Goal: Check status: Check status

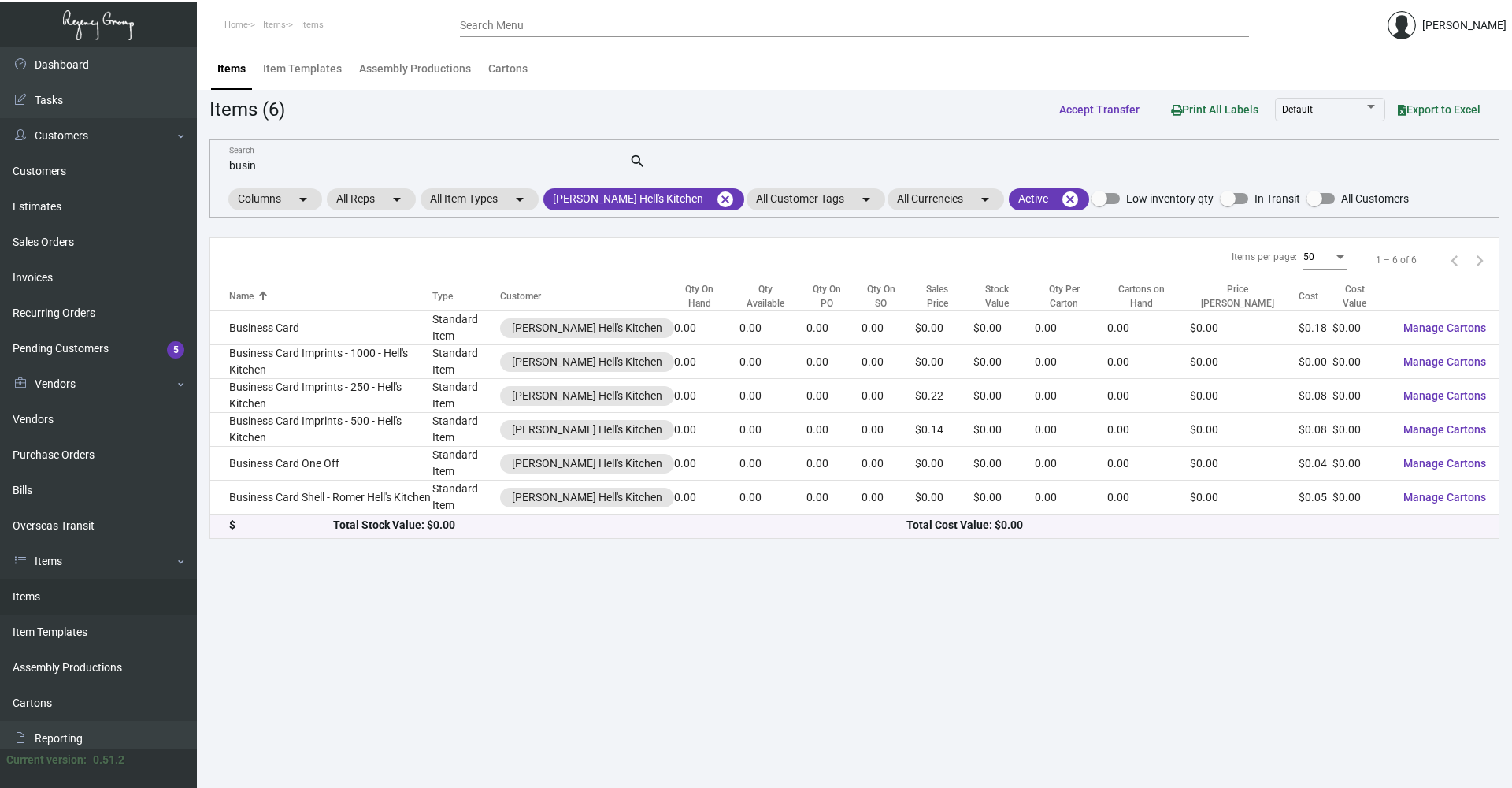
scroll to position [79, 0]
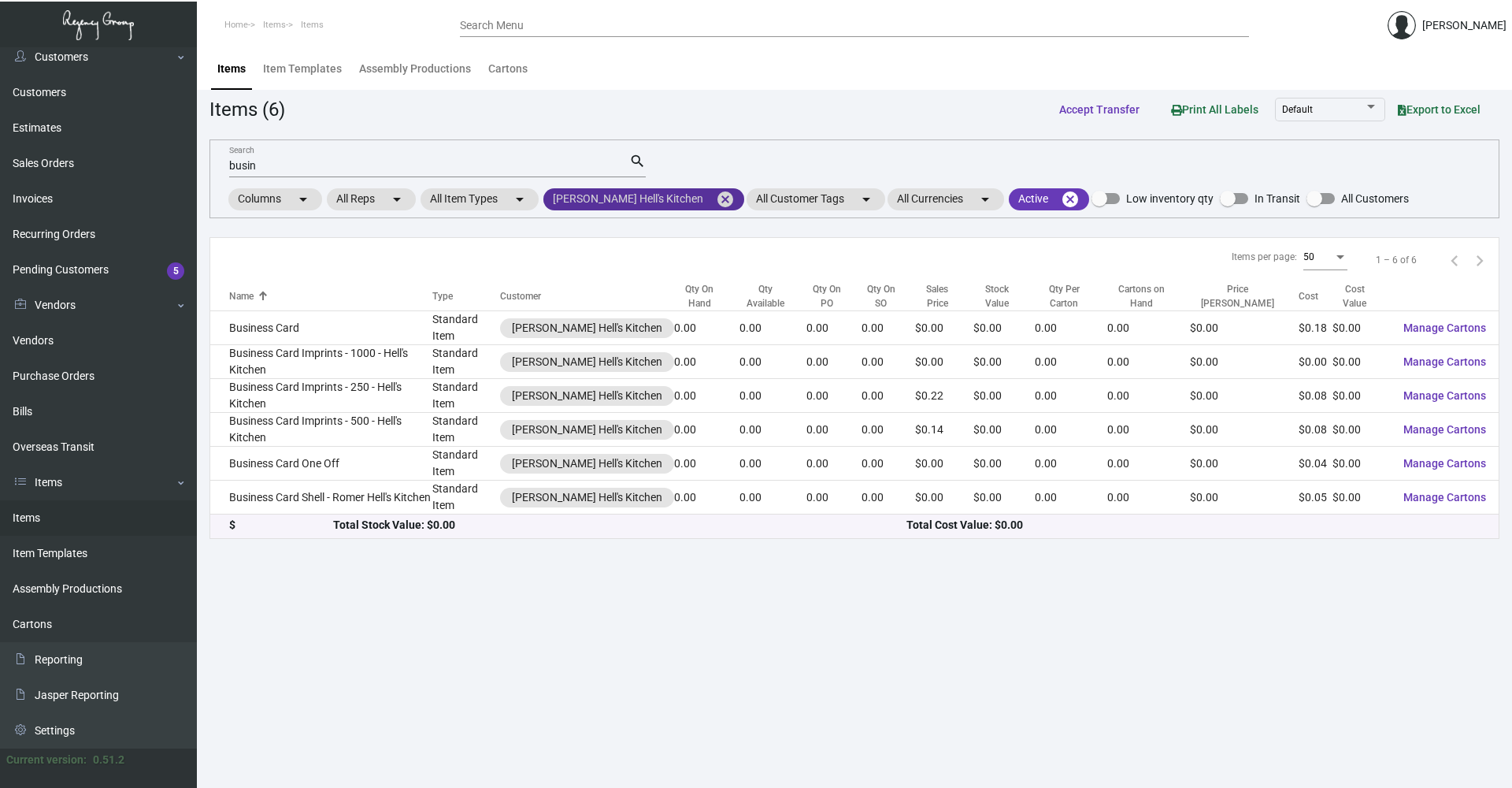
click at [716, 199] on mat-icon "cancel" at bounding box center [726, 200] width 19 height 19
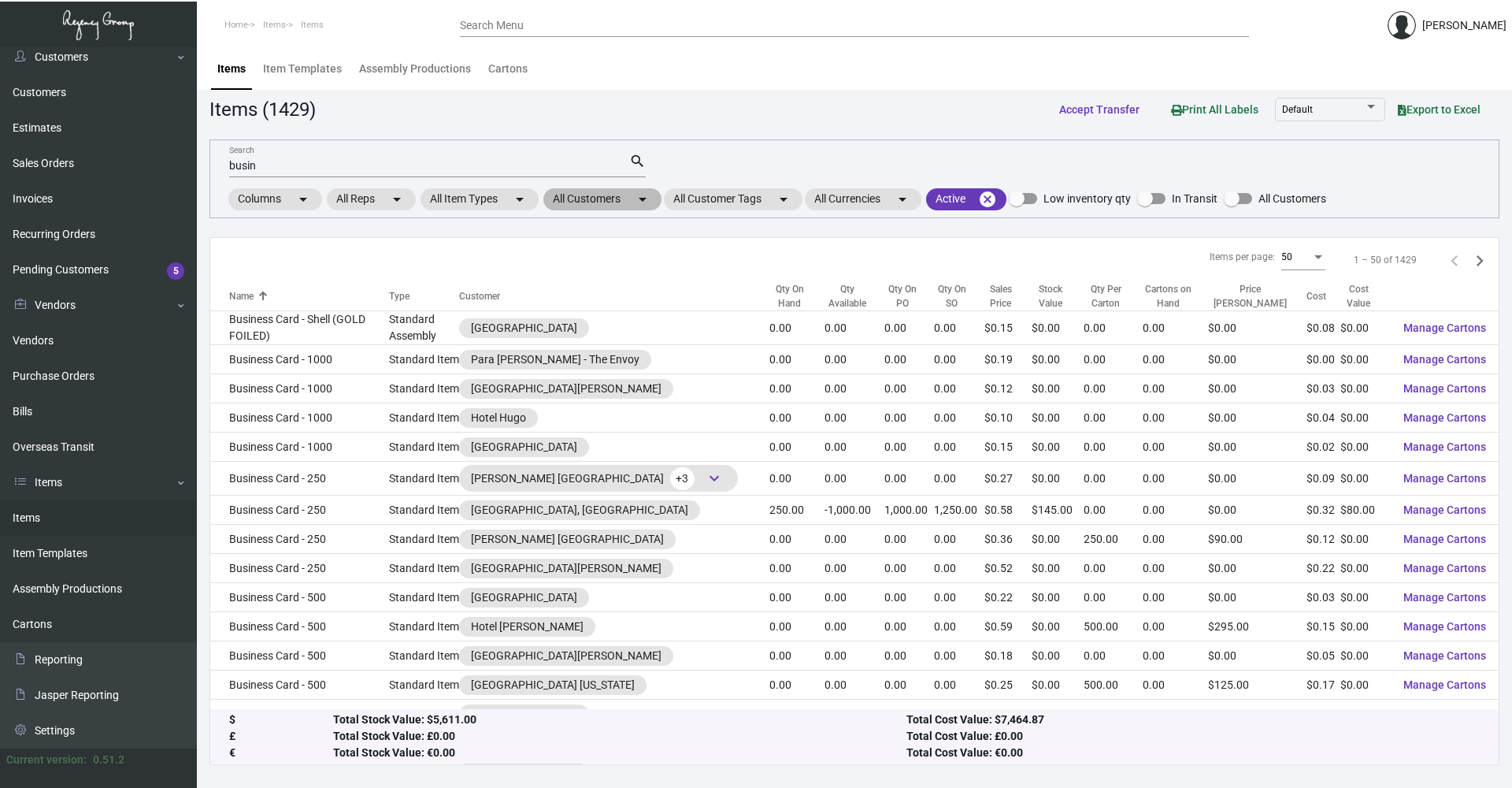
click at [638, 197] on mat-icon "arrow_drop_down" at bounding box center [643, 200] width 19 height 19
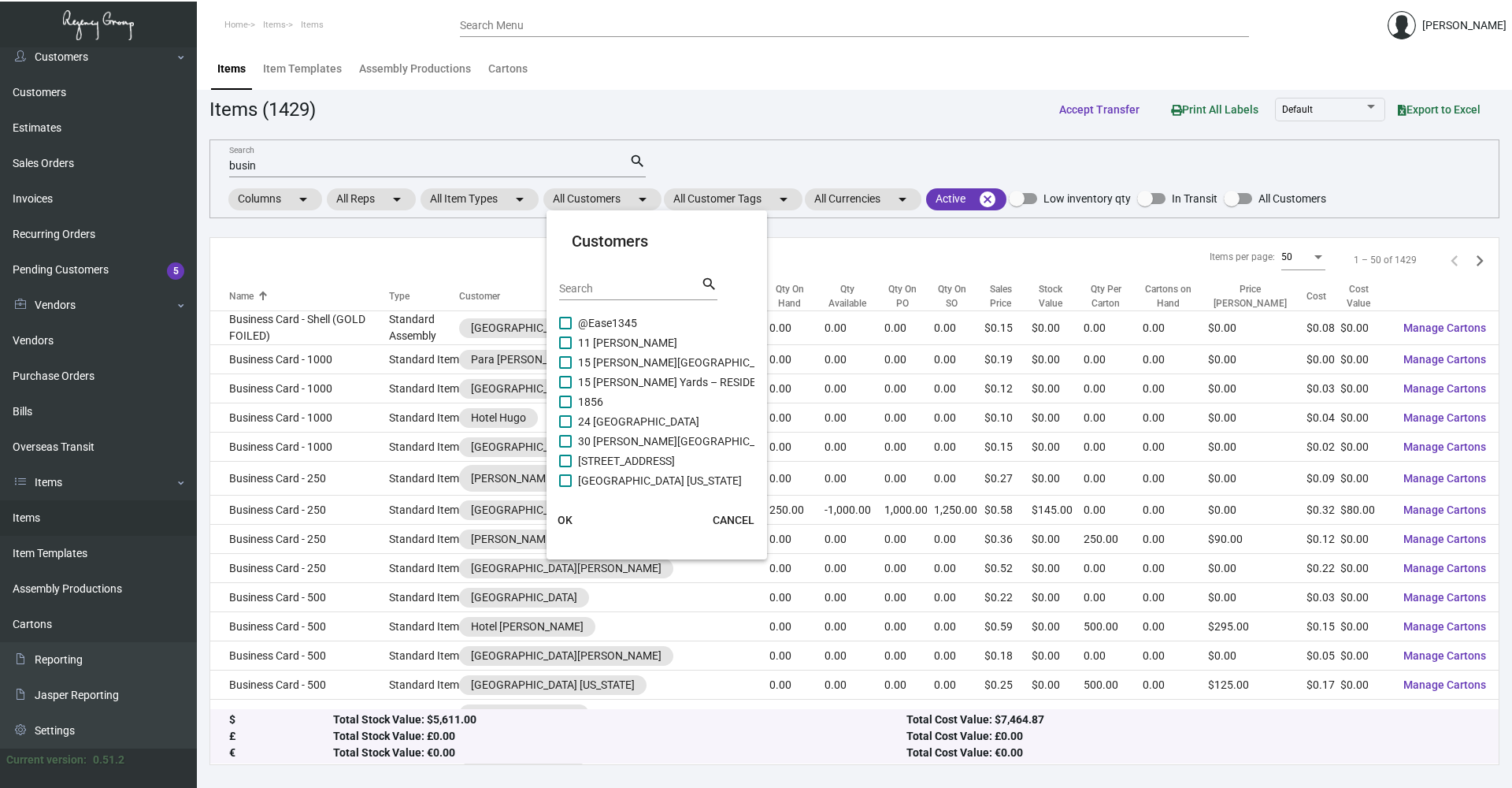
click at [616, 279] on div "Search" at bounding box center [630, 287] width 142 height 25
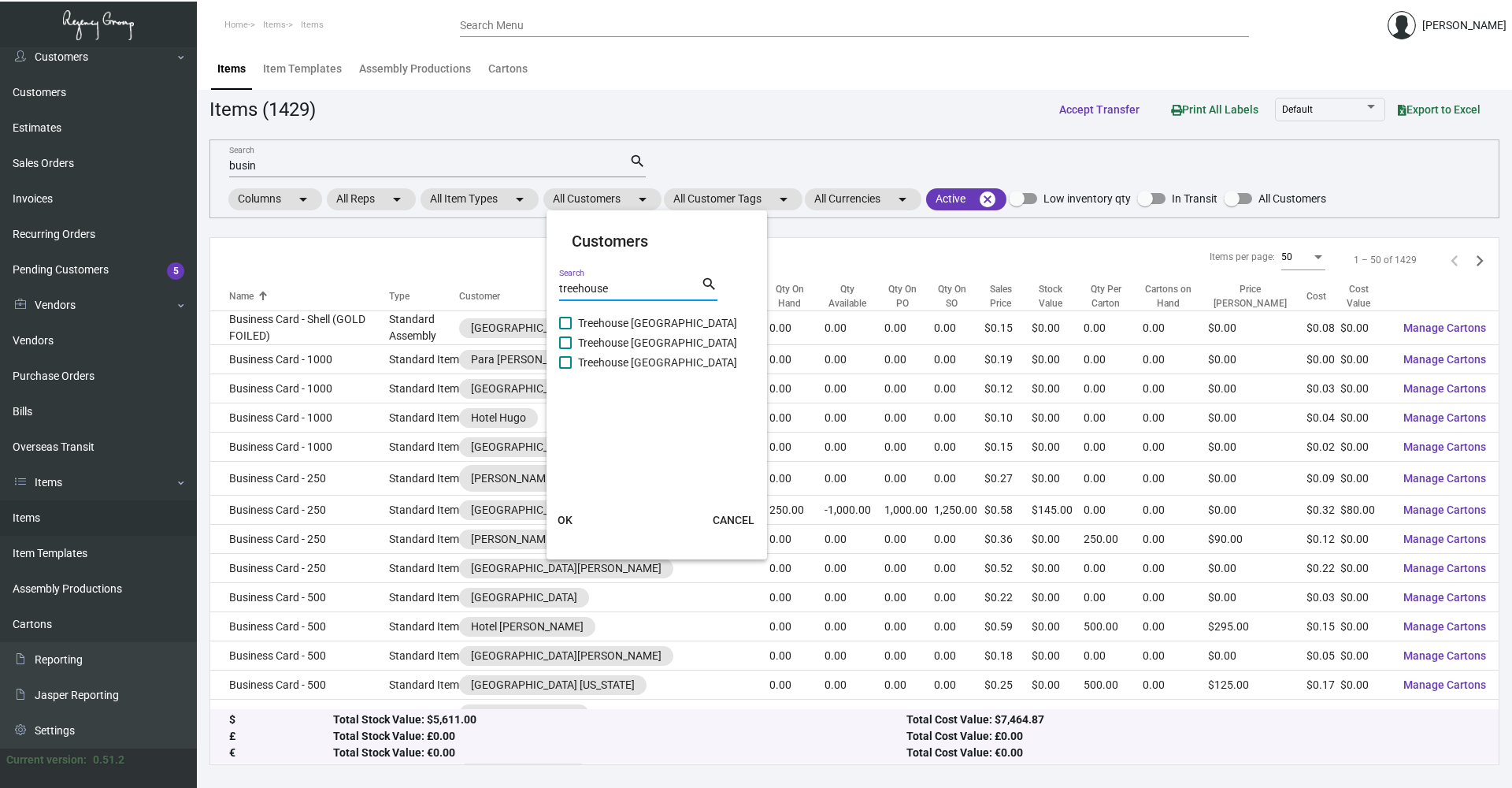
type input "treehouse"
click at [564, 363] on span at bounding box center [566, 362] width 13 height 13
click at [565, 369] on input "Treehouse [GEOGRAPHIC_DATA]" at bounding box center [565, 369] width 1 height 1
checkbox input "true"
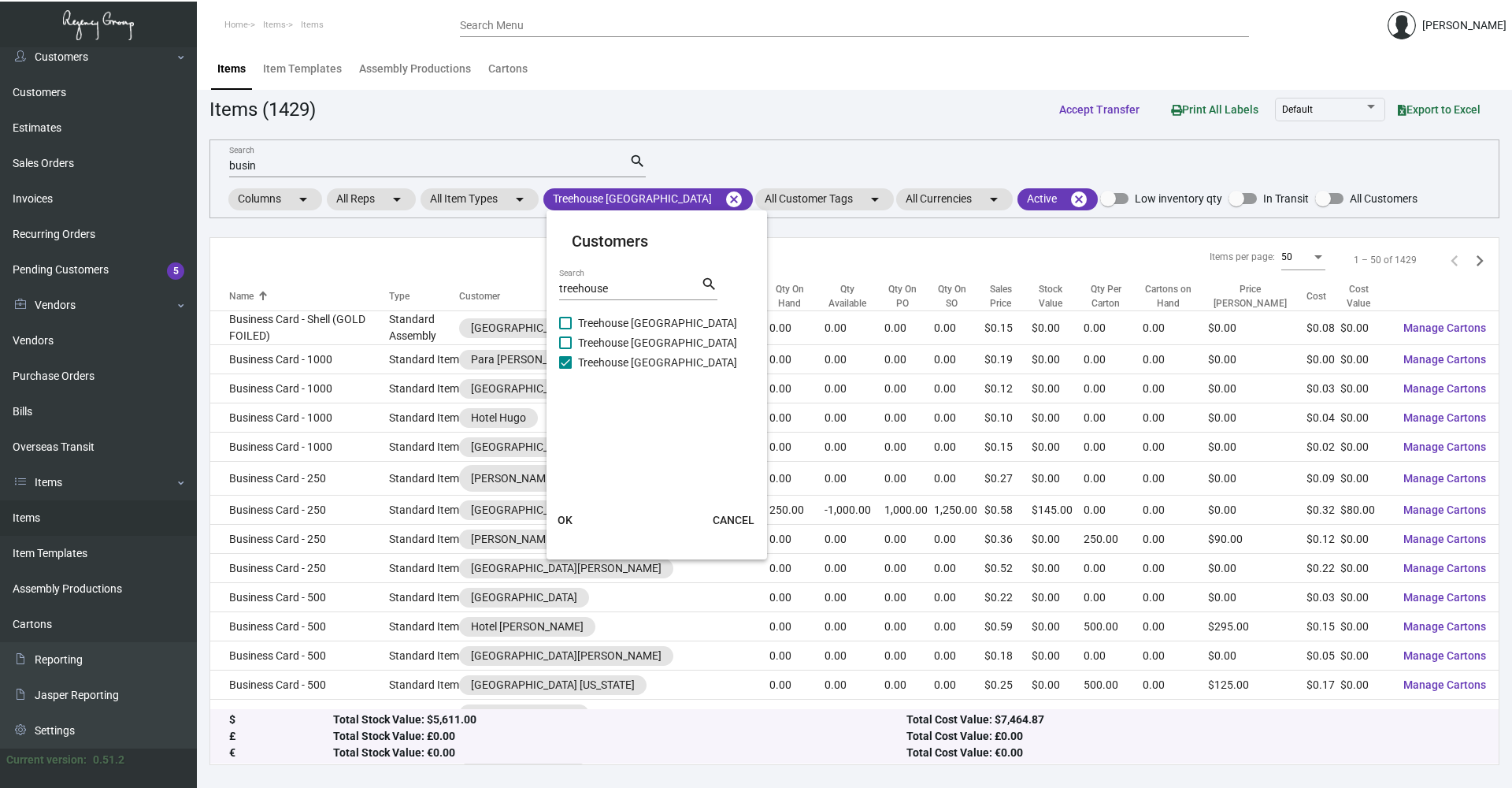
click at [559, 519] on span "OK" at bounding box center [565, 520] width 15 height 13
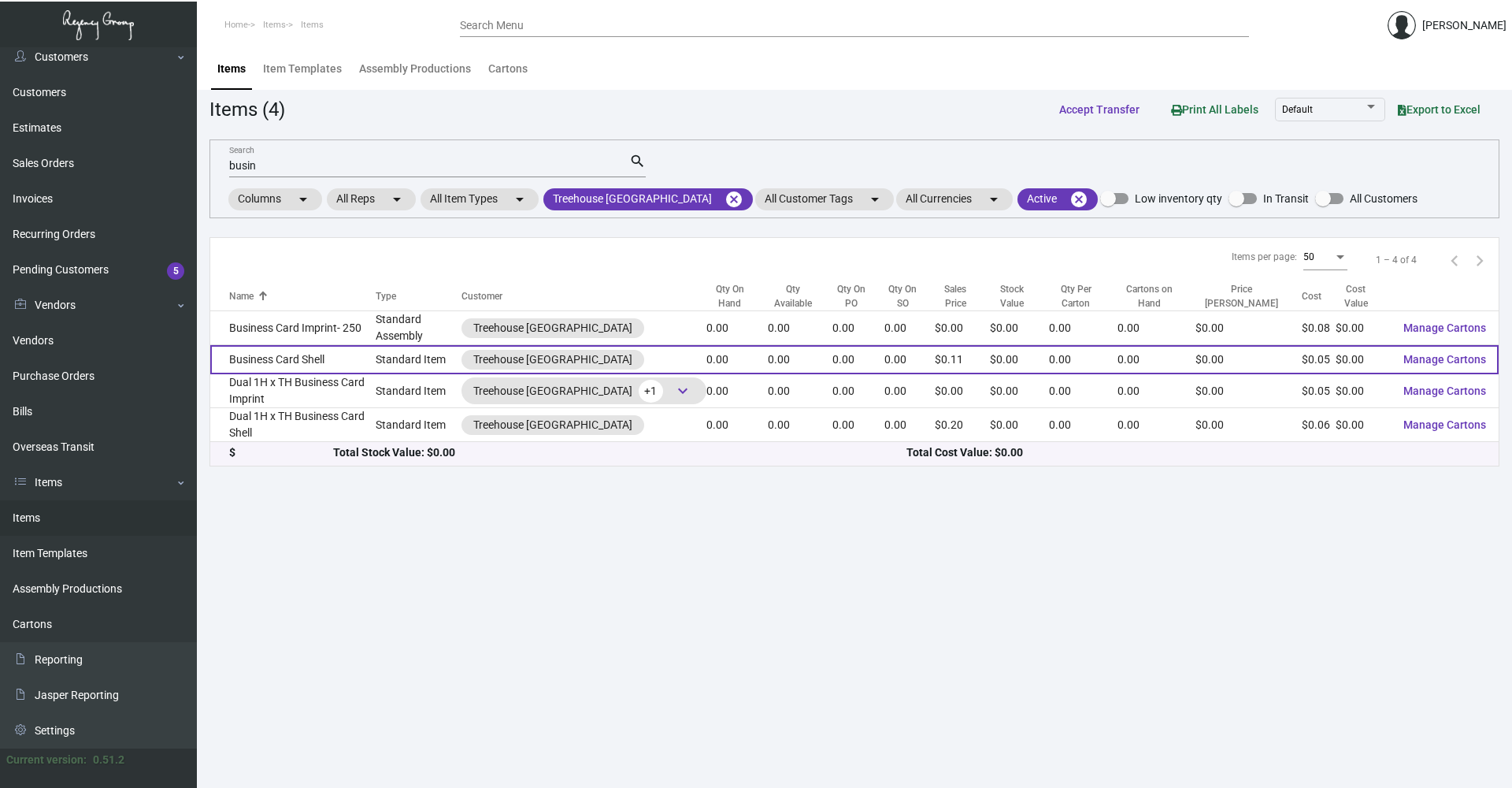
click at [359, 349] on td "Business Card Shell" at bounding box center [293, 360] width 166 height 29
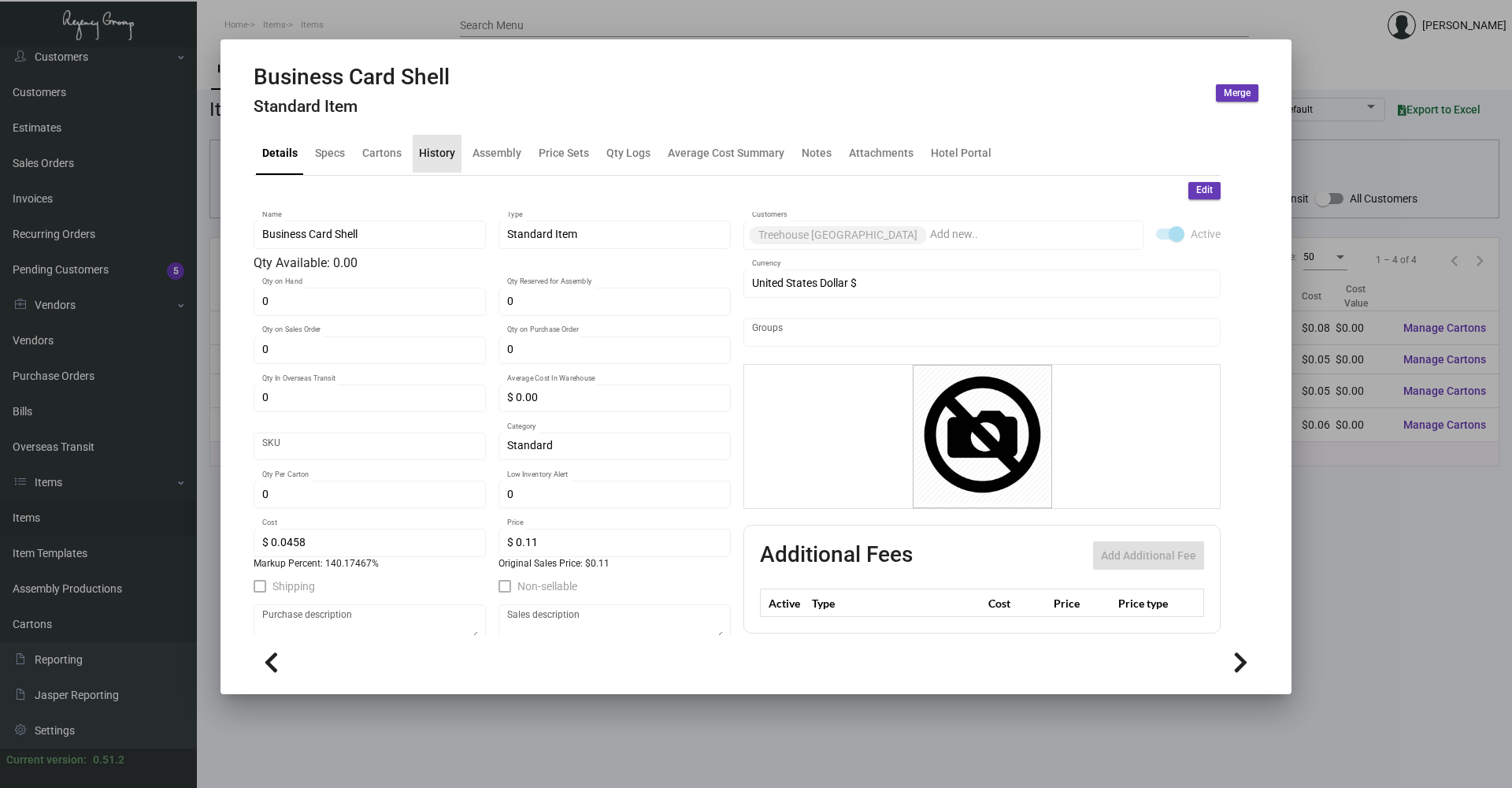
click at [445, 156] on div "History" at bounding box center [438, 153] width 37 height 17
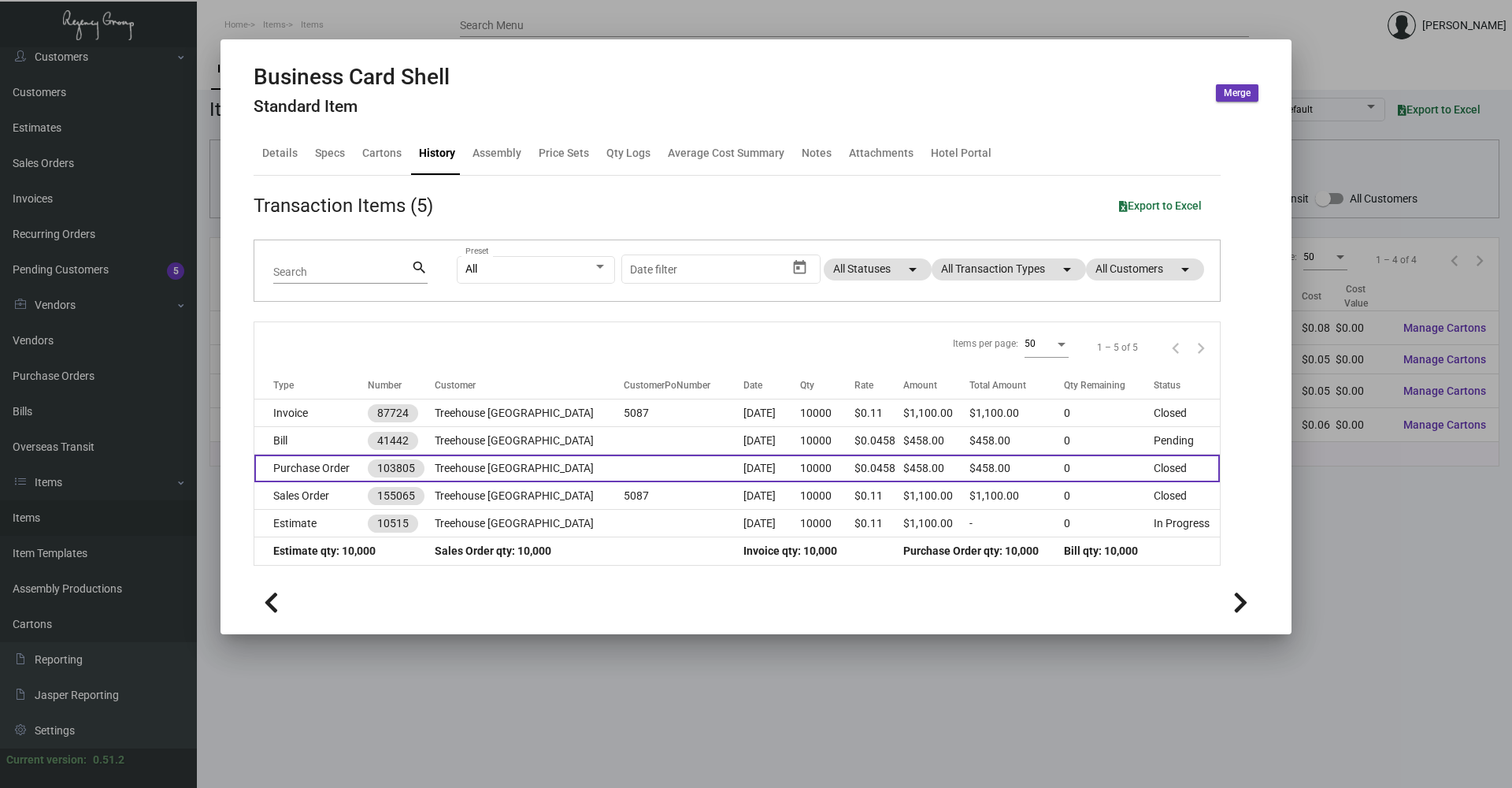
click at [349, 472] on td "Purchase Order" at bounding box center [311, 468] width 114 height 28
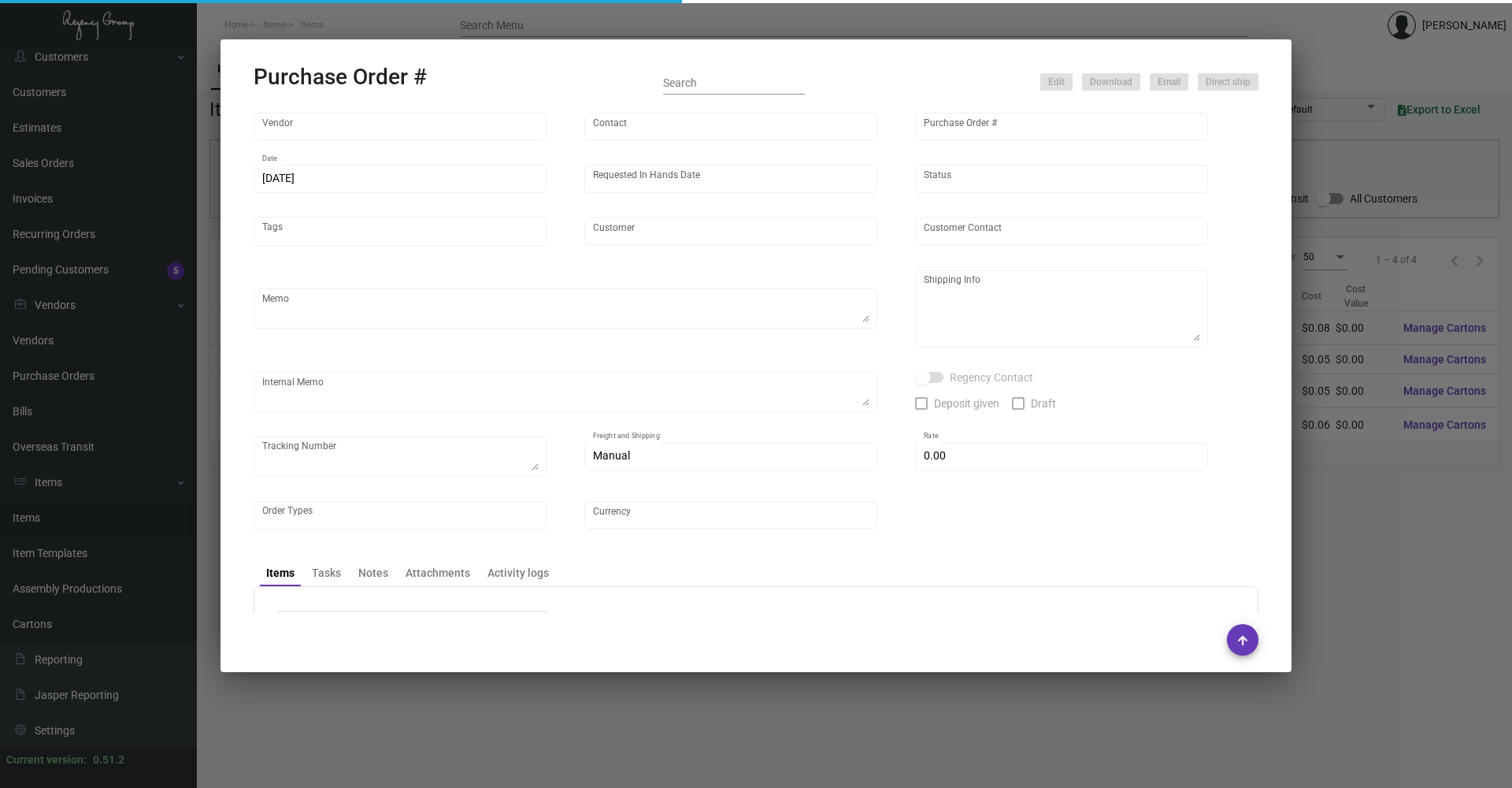
type input "BCT [US_STATE]"
type input "[PERSON_NAME]"
type input "103805"
type input "[DATE]"
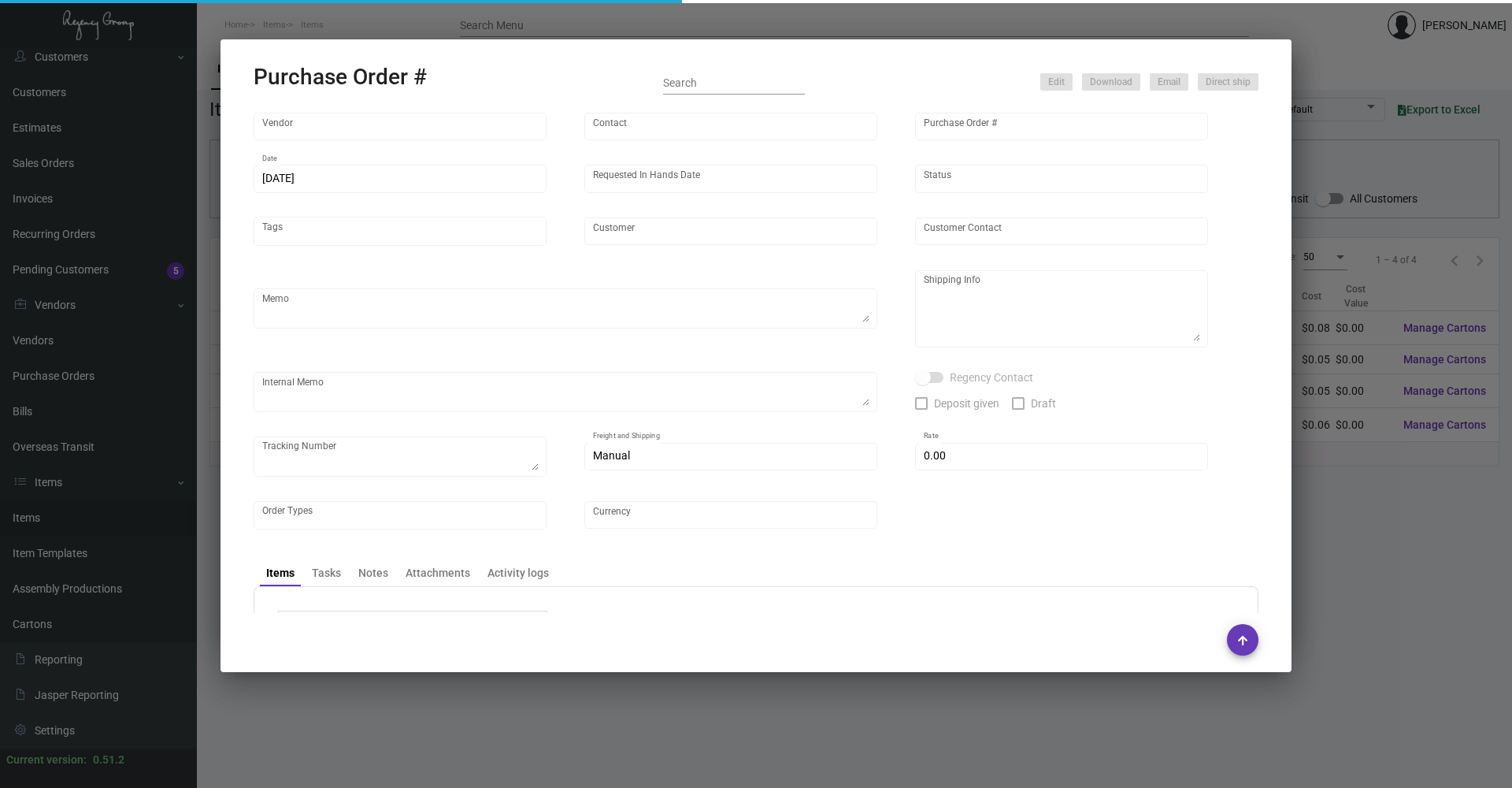
type input "Treehouse [GEOGRAPHIC_DATA]"
type textarea "PLEASE SEND PDF PROOFS TO OUR ART TEAM ; [EMAIL_ADDRESS][DOMAIN_NAME] WITH ME I…"
type textarea "To be housed for future imprints."
type textarea "OUR IMPRINT COSTS ARE: 250 - $20 / 500 - $25 / 1K - $30 @AP - Please kindly not…"
type input "$ 0.00"
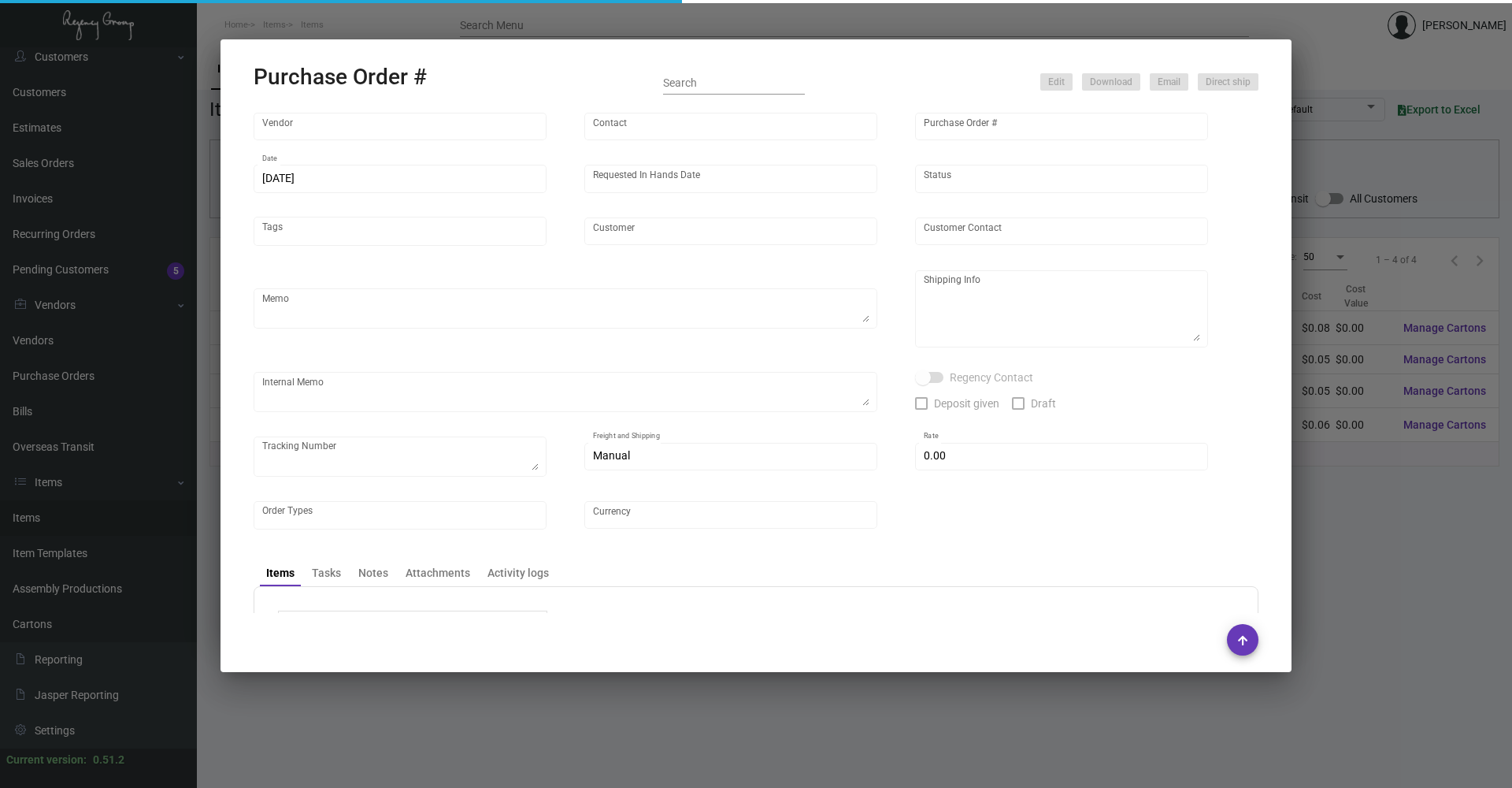
type input "United States Dollar $"
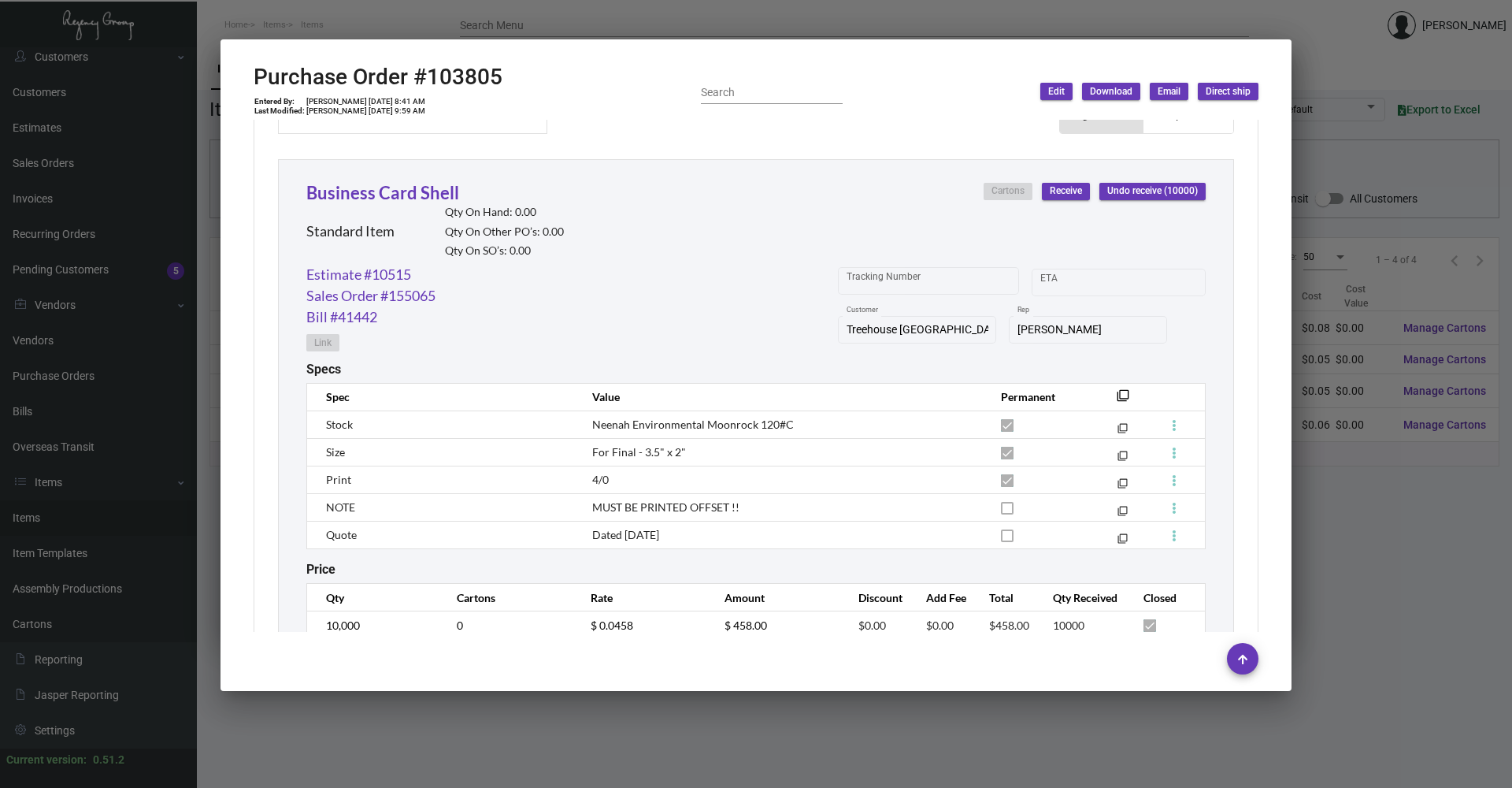
scroll to position [758, 0]
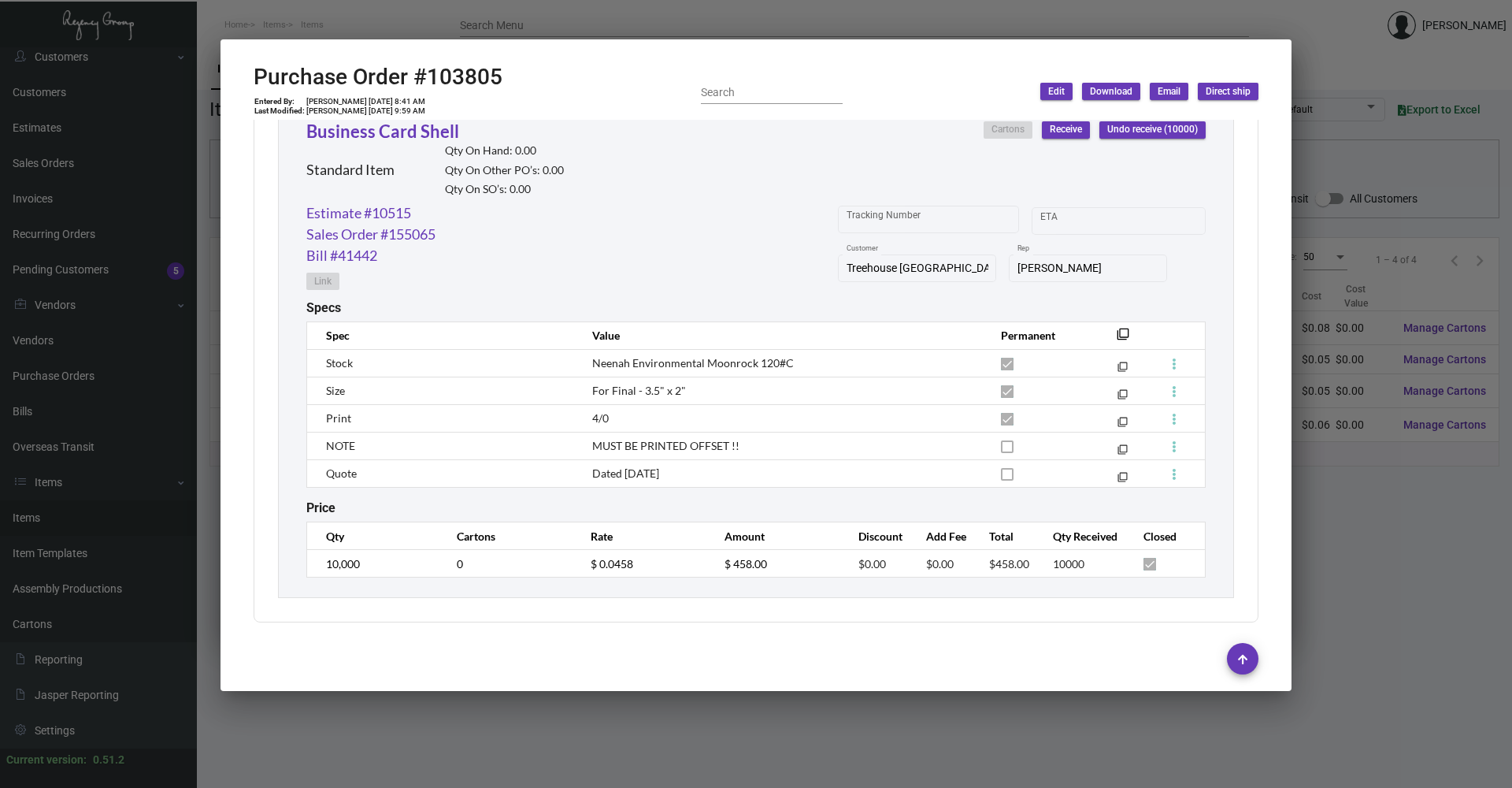
click at [424, 726] on div at bounding box center [756, 394] width 1512 height 788
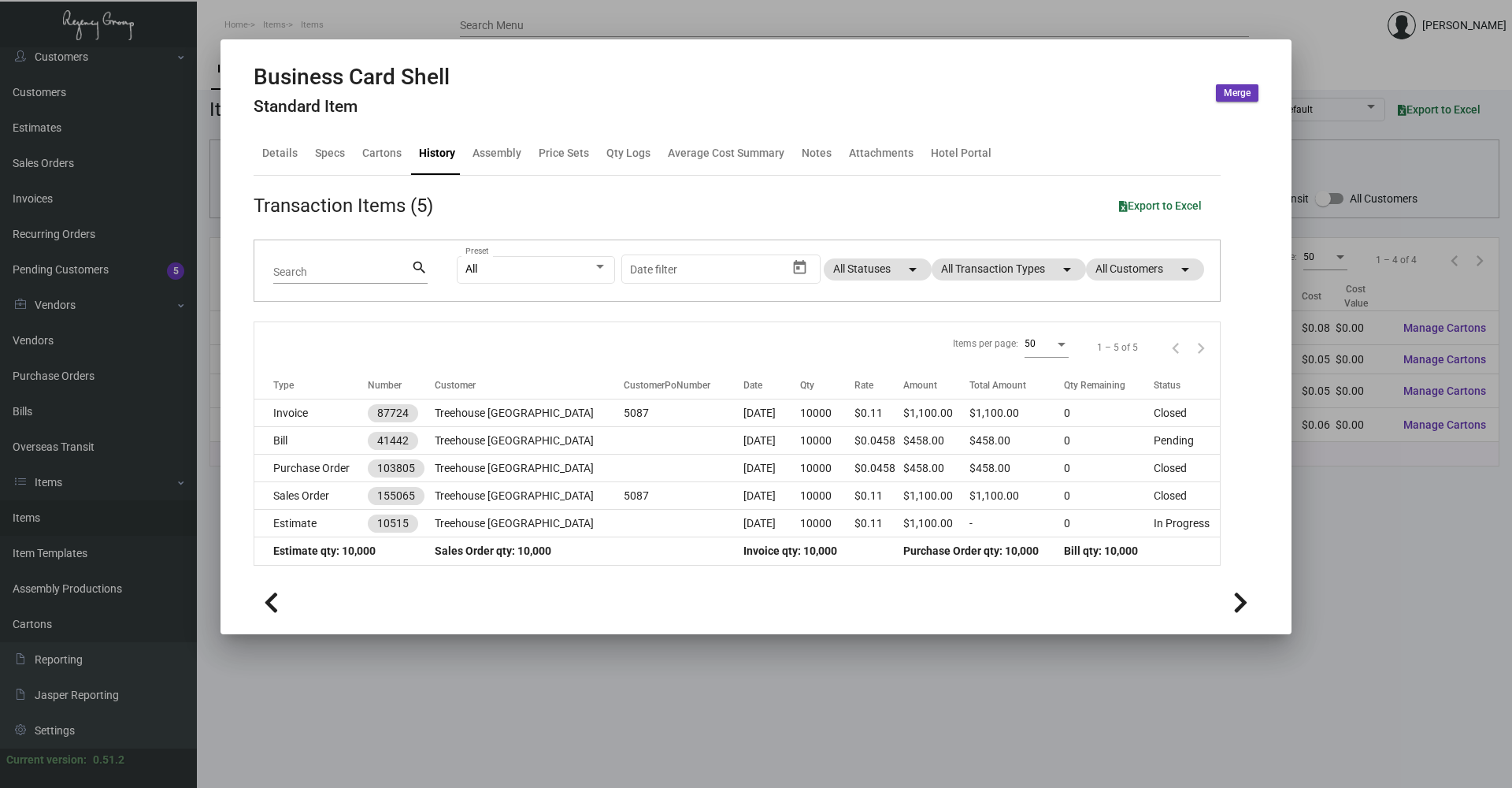
click at [421, 725] on div at bounding box center [756, 394] width 1512 height 788
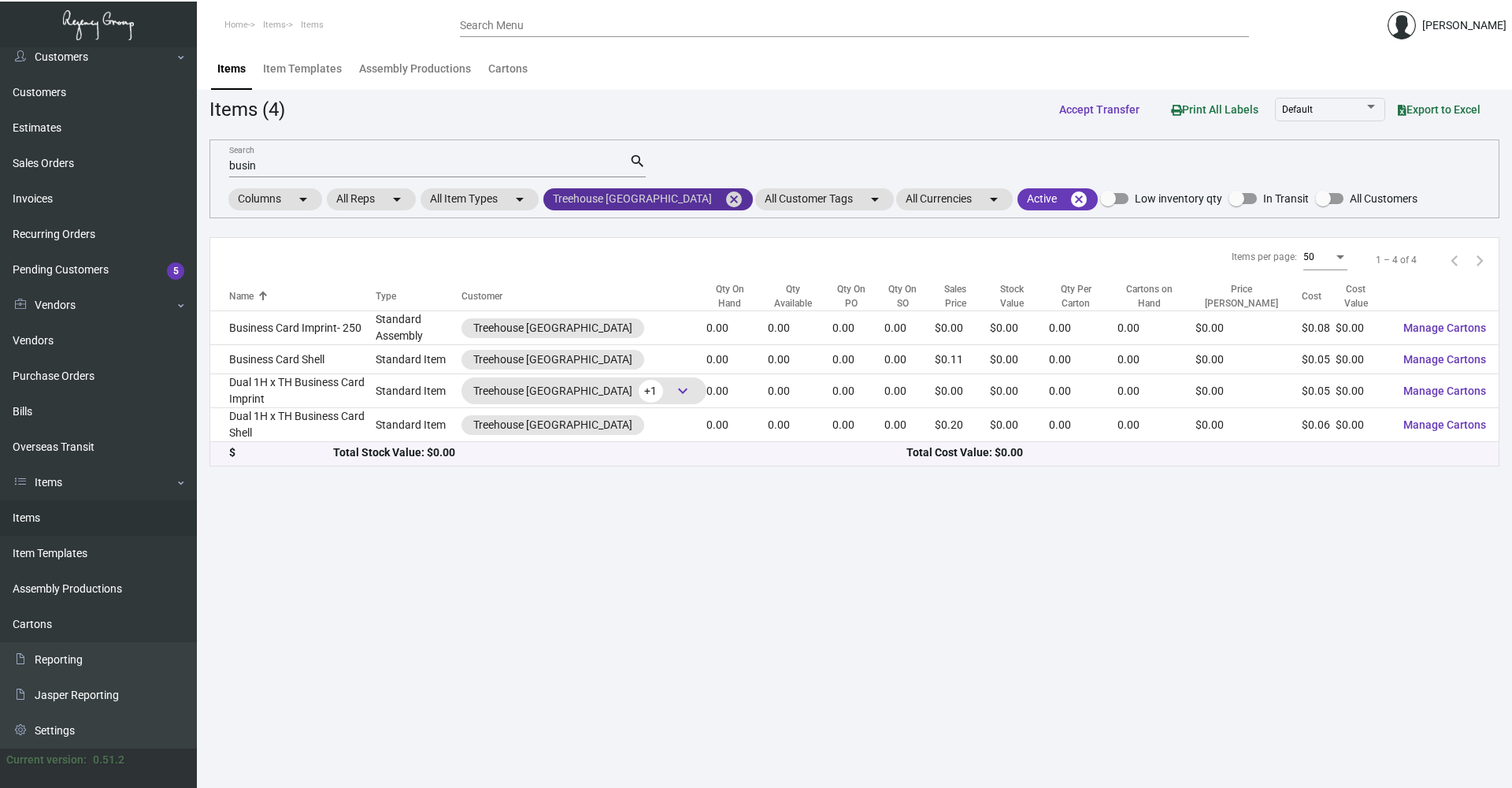
click at [725, 203] on mat-icon "cancel" at bounding box center [735, 200] width 19 height 19
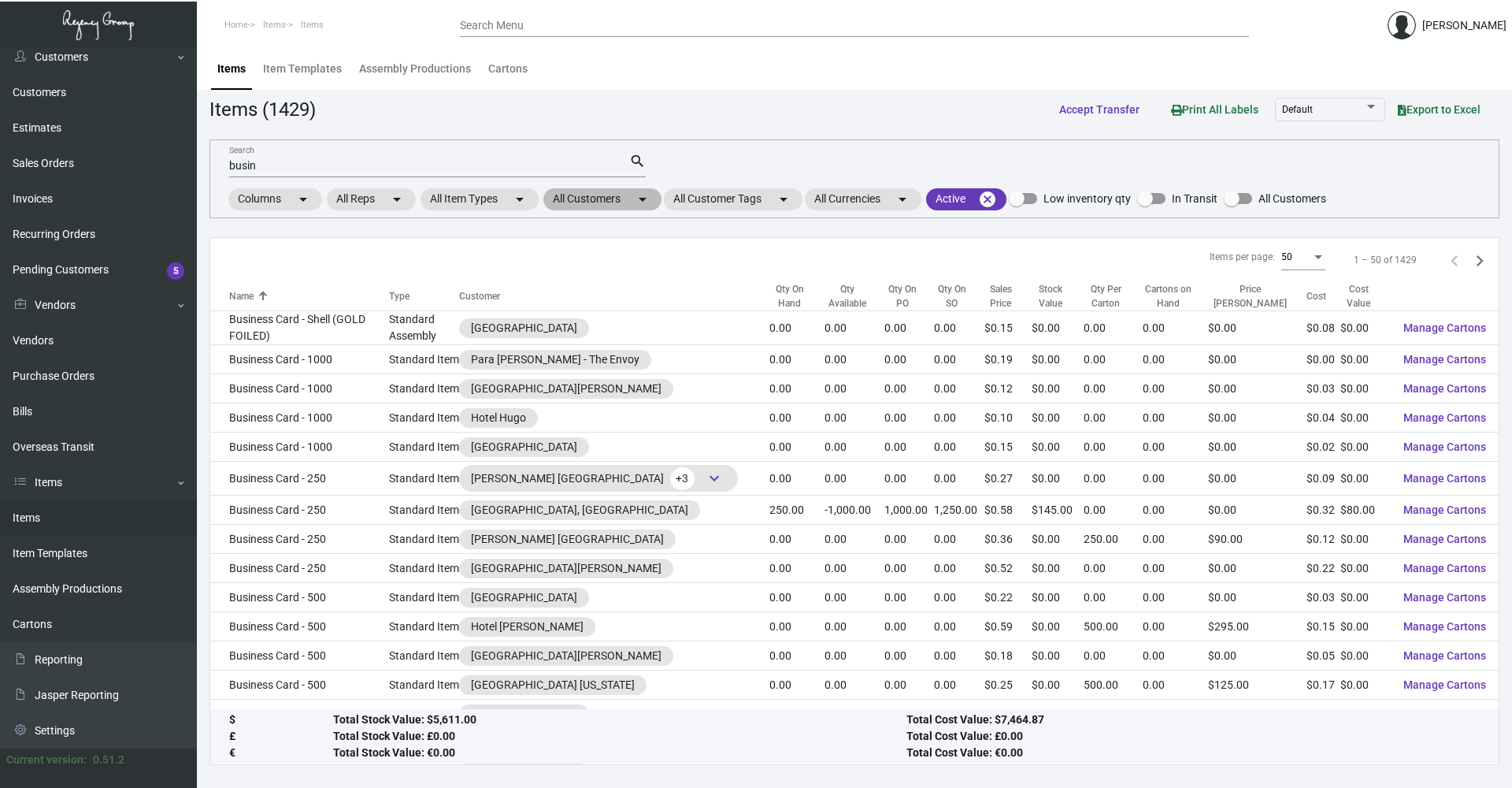
click at [653, 201] on mat-icon "arrow_drop_down" at bounding box center [643, 200] width 19 height 19
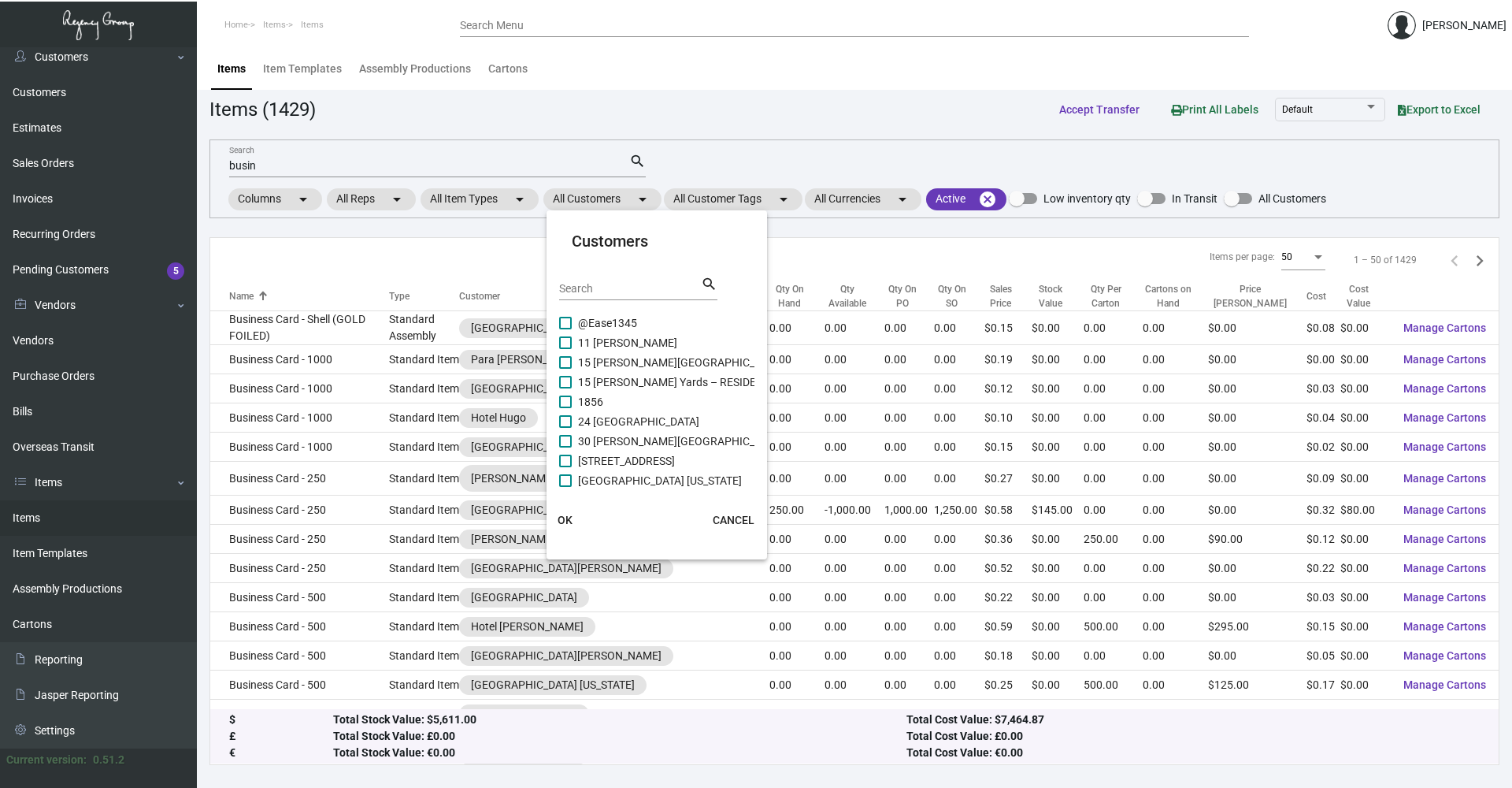
click at [614, 295] on div "Search" at bounding box center [630, 287] width 142 height 25
click at [606, 288] on input "Search" at bounding box center [630, 289] width 142 height 13
type input "c"
type input "one hotel"
click at [564, 398] on span at bounding box center [566, 402] width 13 height 13
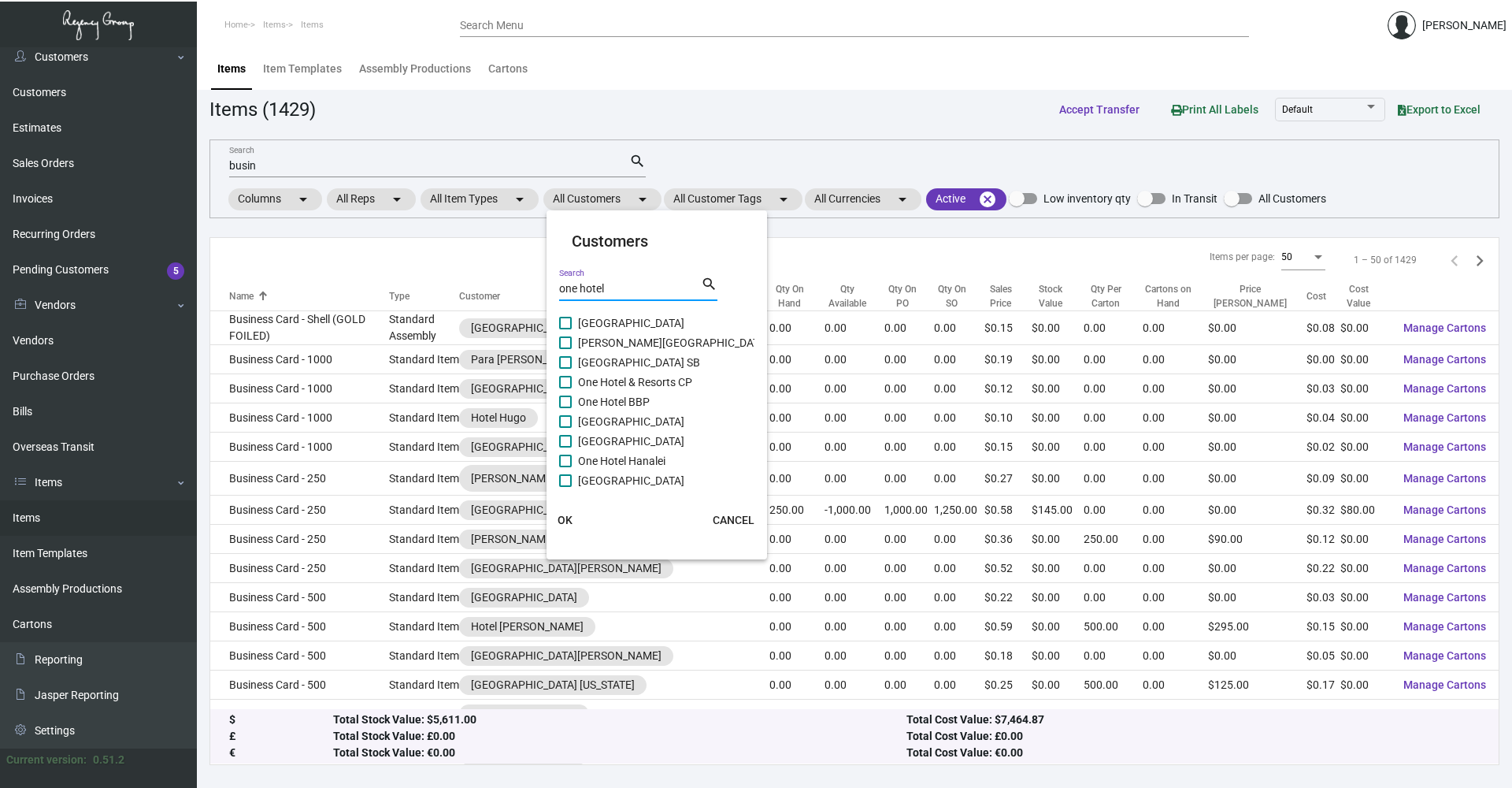
click at [565, 408] on input "One Hotel BBP" at bounding box center [565, 408] width 1 height 1
checkbox input "true"
click at [571, 526] on span "OK" at bounding box center [565, 520] width 15 height 13
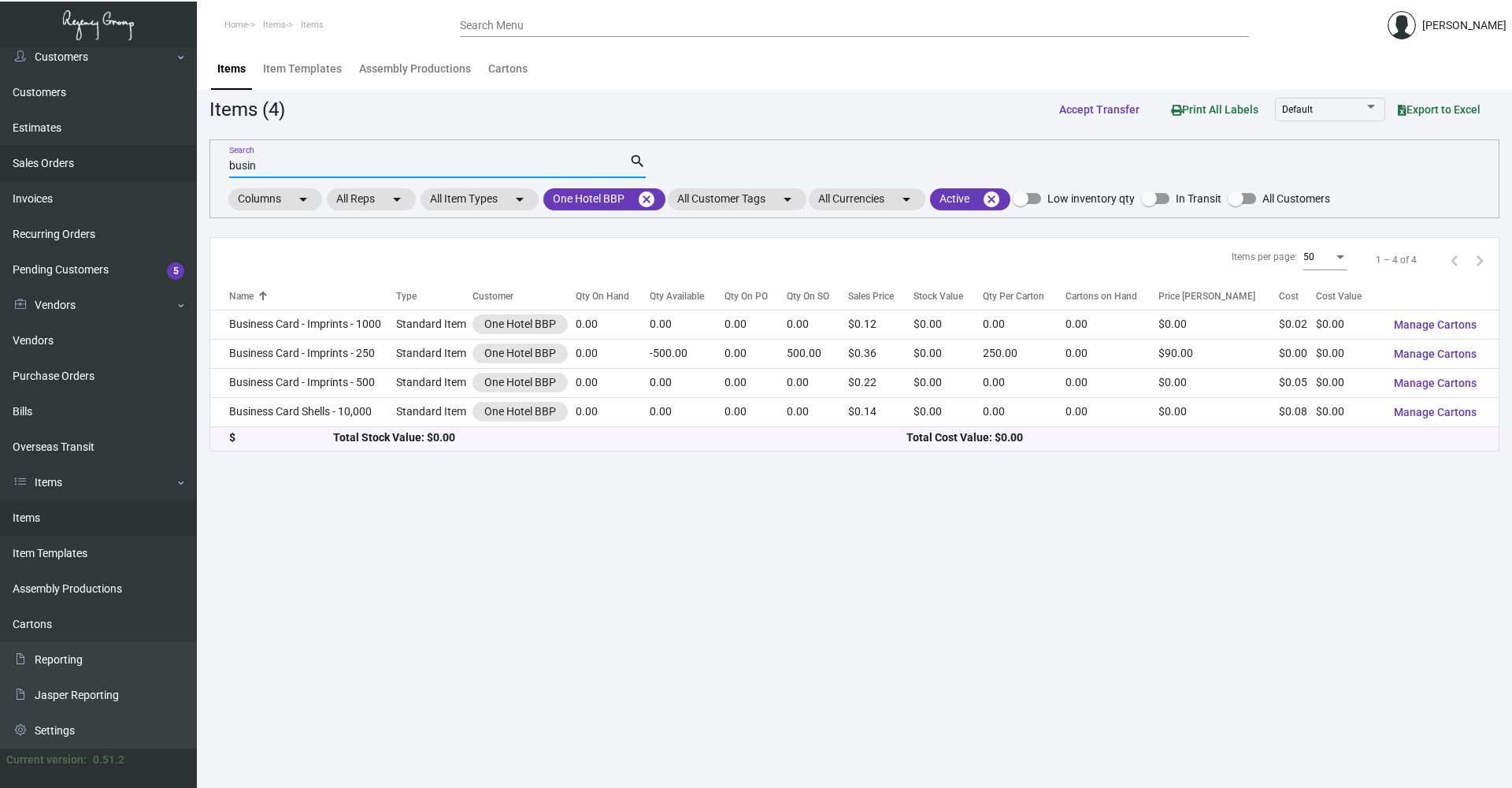
drag, startPoint x: 284, startPoint y: 170, endPoint x: 75, endPoint y: 170, distance: 209.0
click at [75, 170] on div "Dashboard Dashboard Tasks Customers Customers Estimates Sales Orders Invoices R…" at bounding box center [756, 417] width 1512 height 740
type input "card"
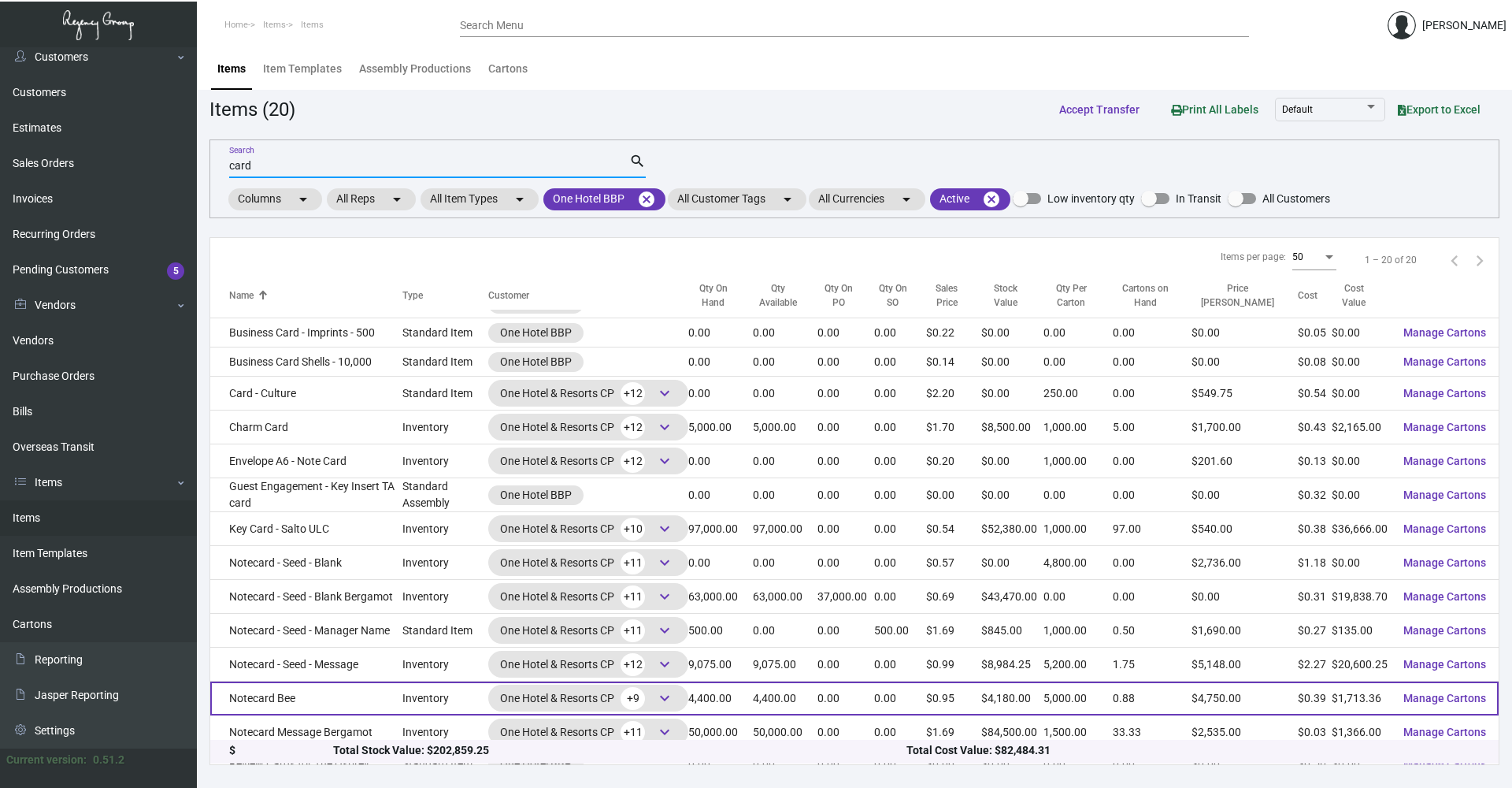
scroll to position [158, 0]
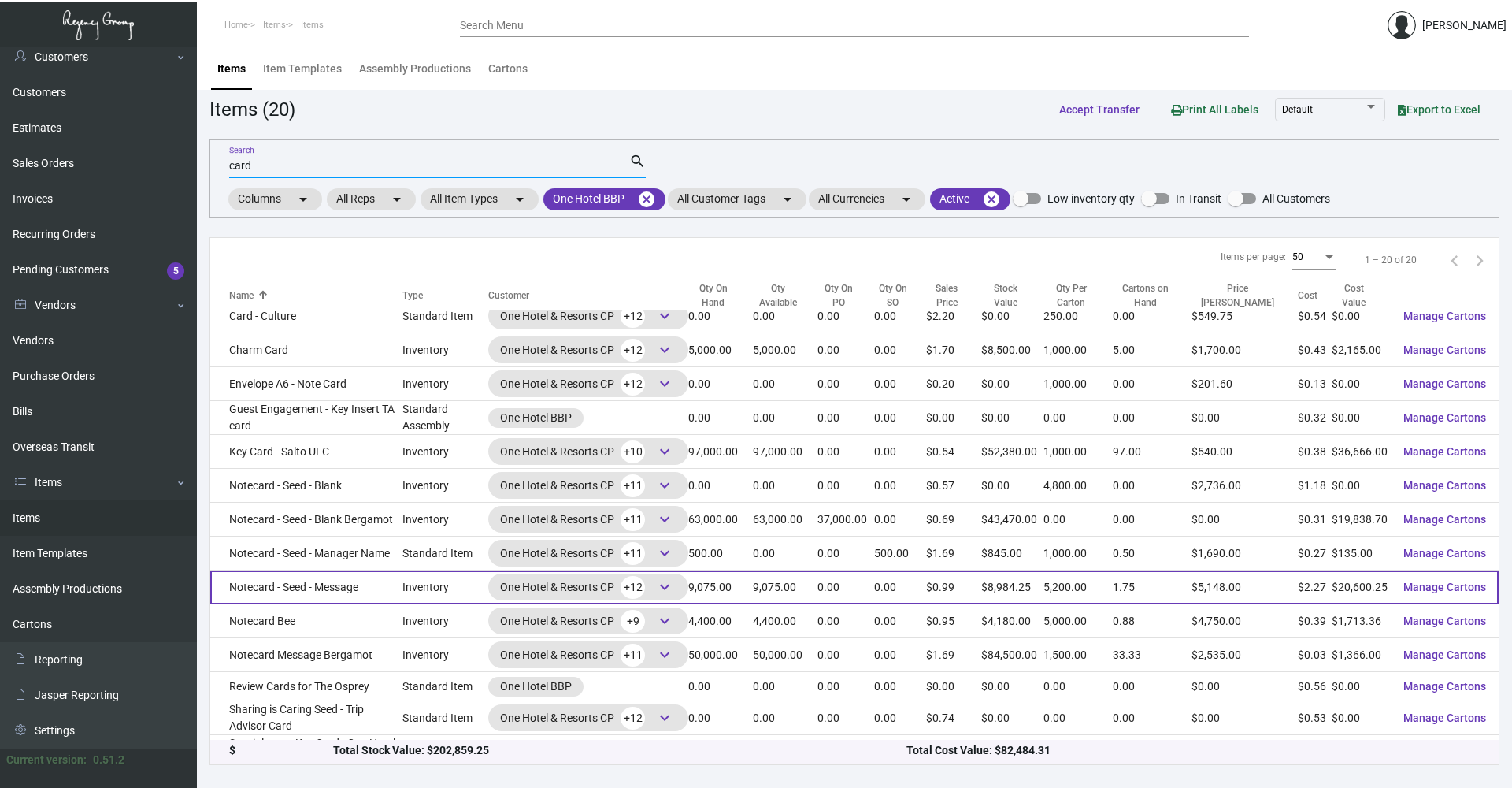
click at [380, 591] on td "Notecard - Seed - Message" at bounding box center [306, 587] width 193 height 34
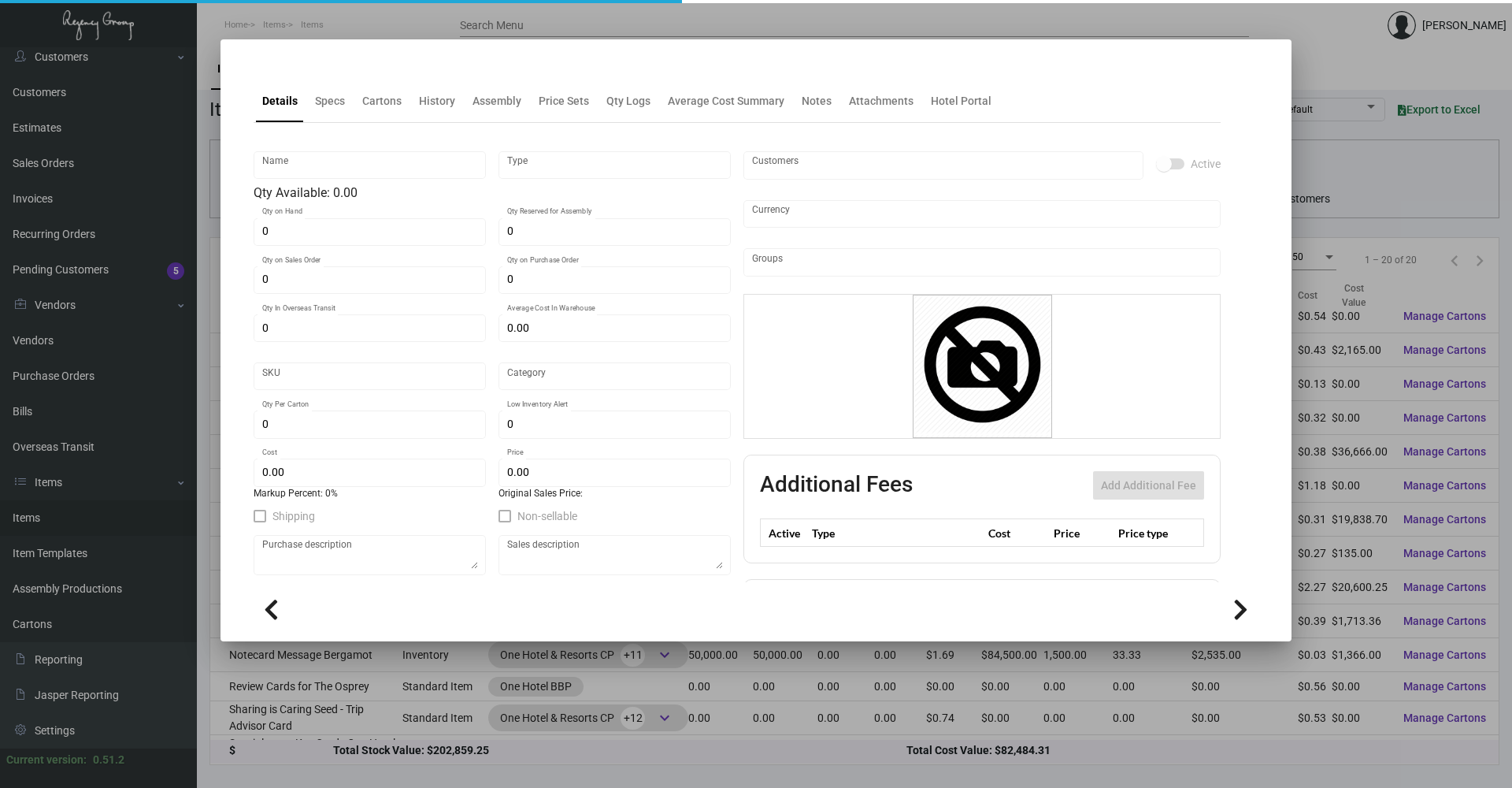
type input "Notecard - Seed - Message"
type input "Inventory"
type input "9,075"
type input "$ 1.21829"
type input "47"
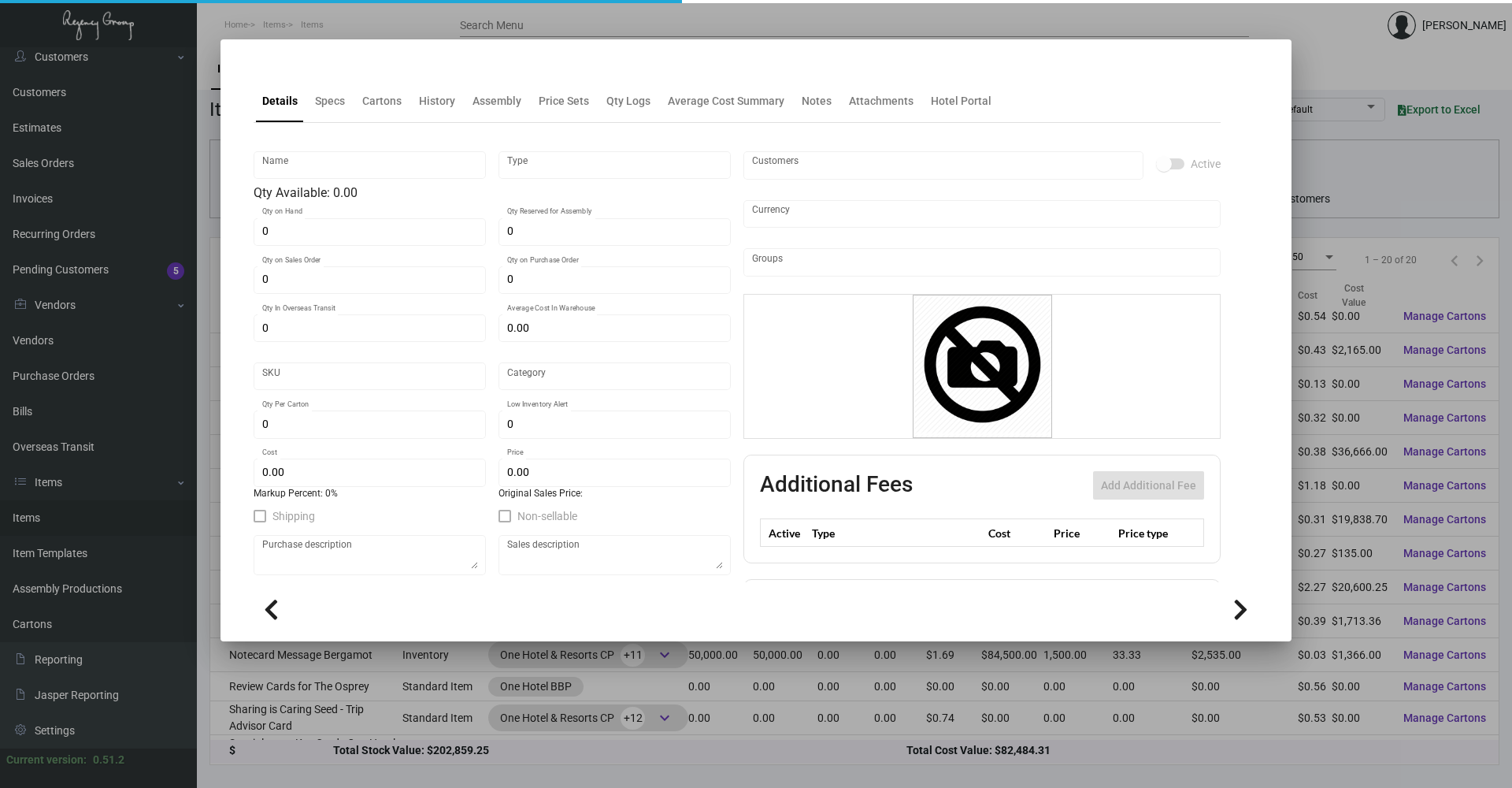
type input "Standard"
type input "5,200"
type input "1,000"
type input "$ 2.27"
type input "$ 0.99"
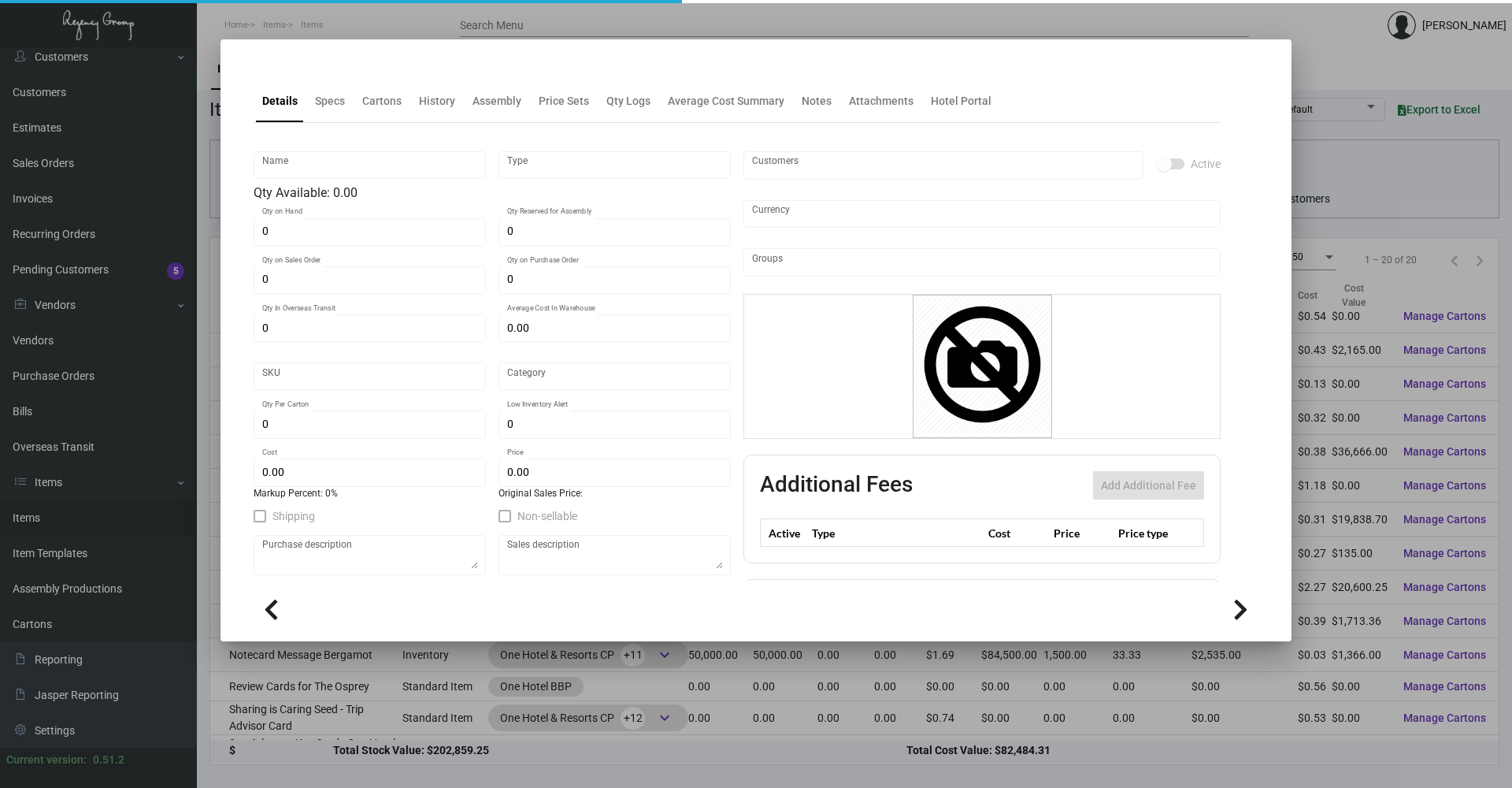
type textarea "Seed Note Card : Size - 6 x 4.25 Letterpress black ink"
type textarea "Note Card Seed With Message"
checkbox input "true"
type input "United States Dollar $"
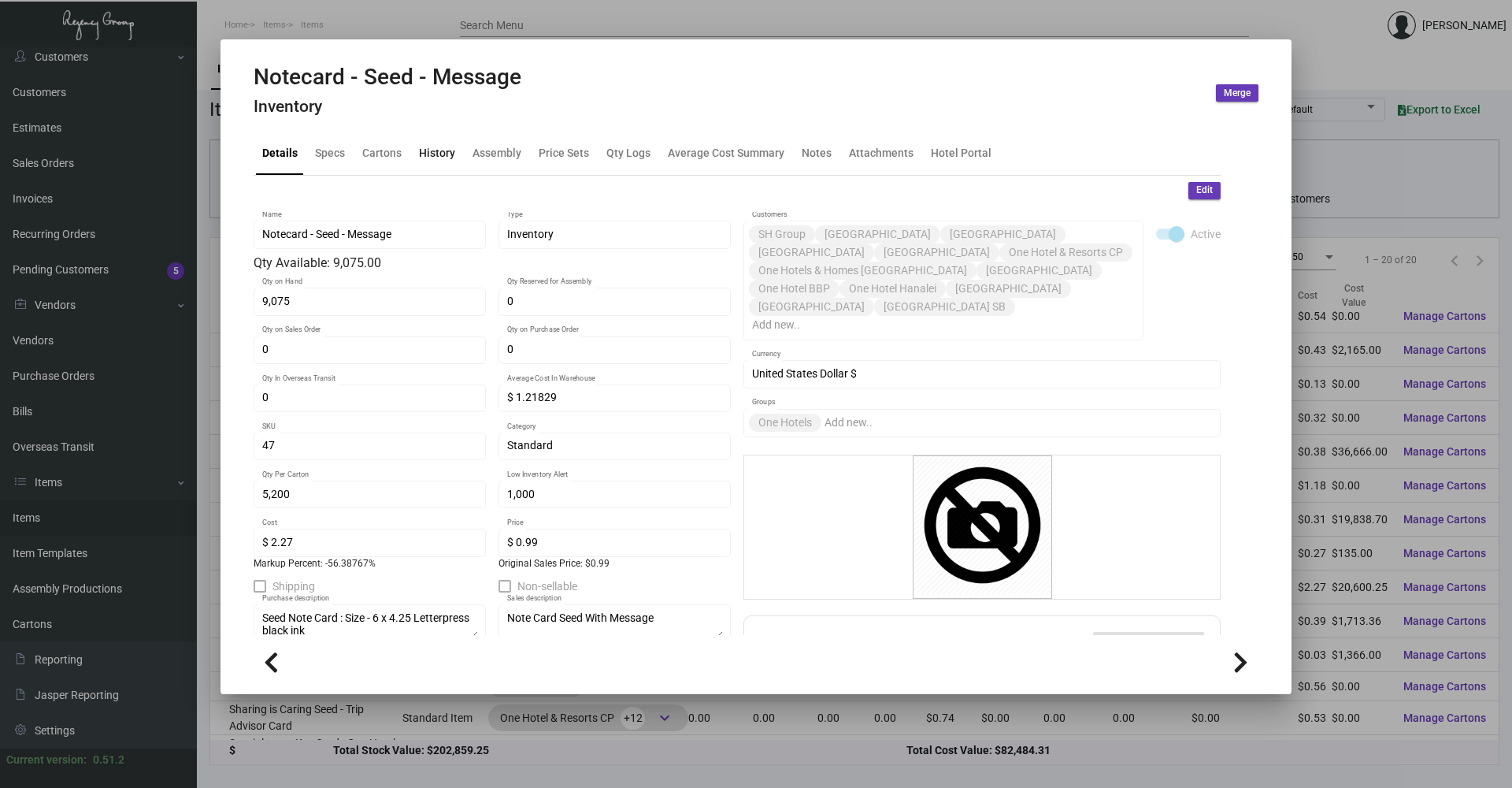
click at [428, 153] on div "History" at bounding box center [438, 153] width 37 height 17
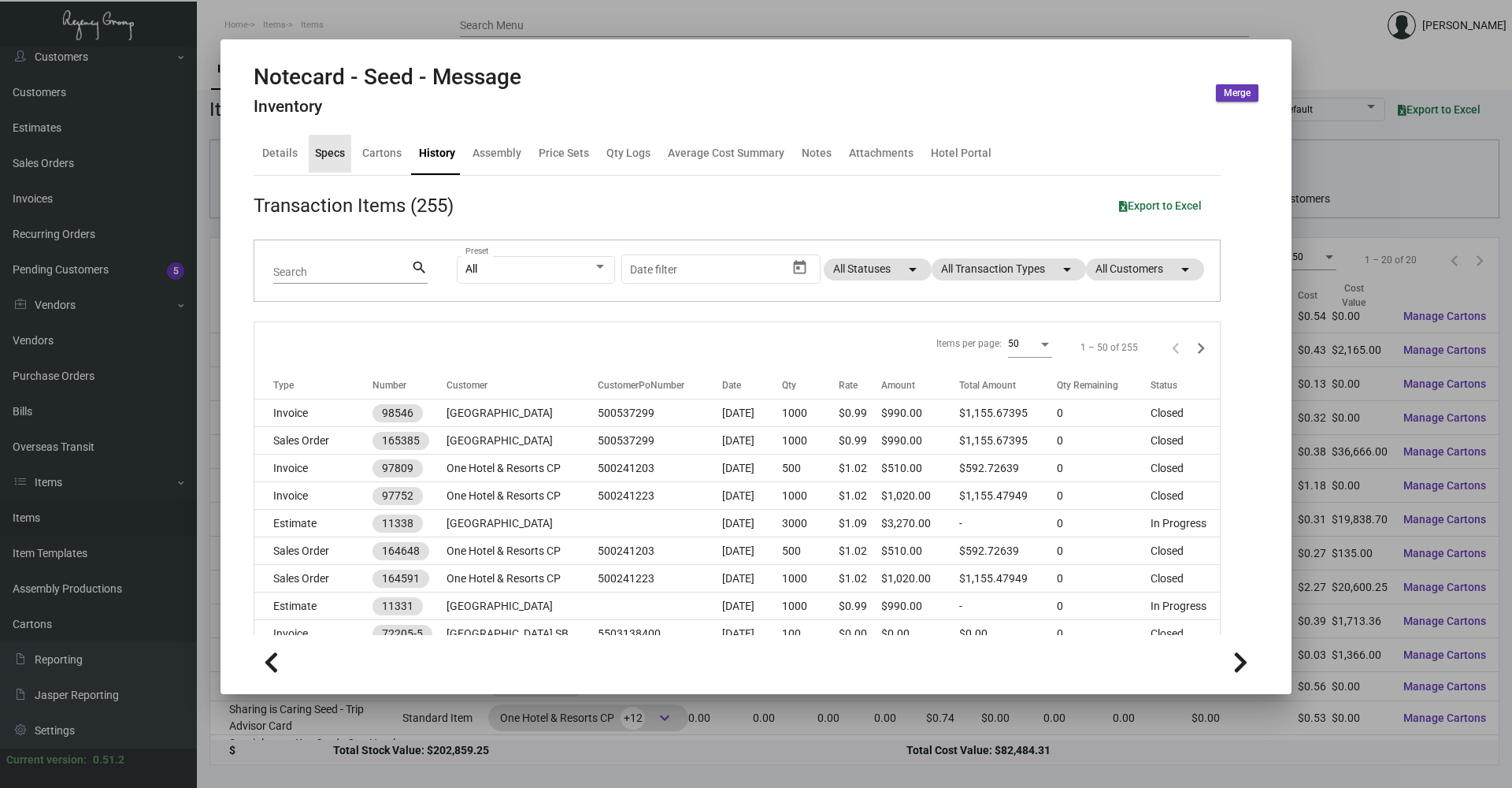
click at [333, 154] on div "Specs" at bounding box center [330, 153] width 30 height 17
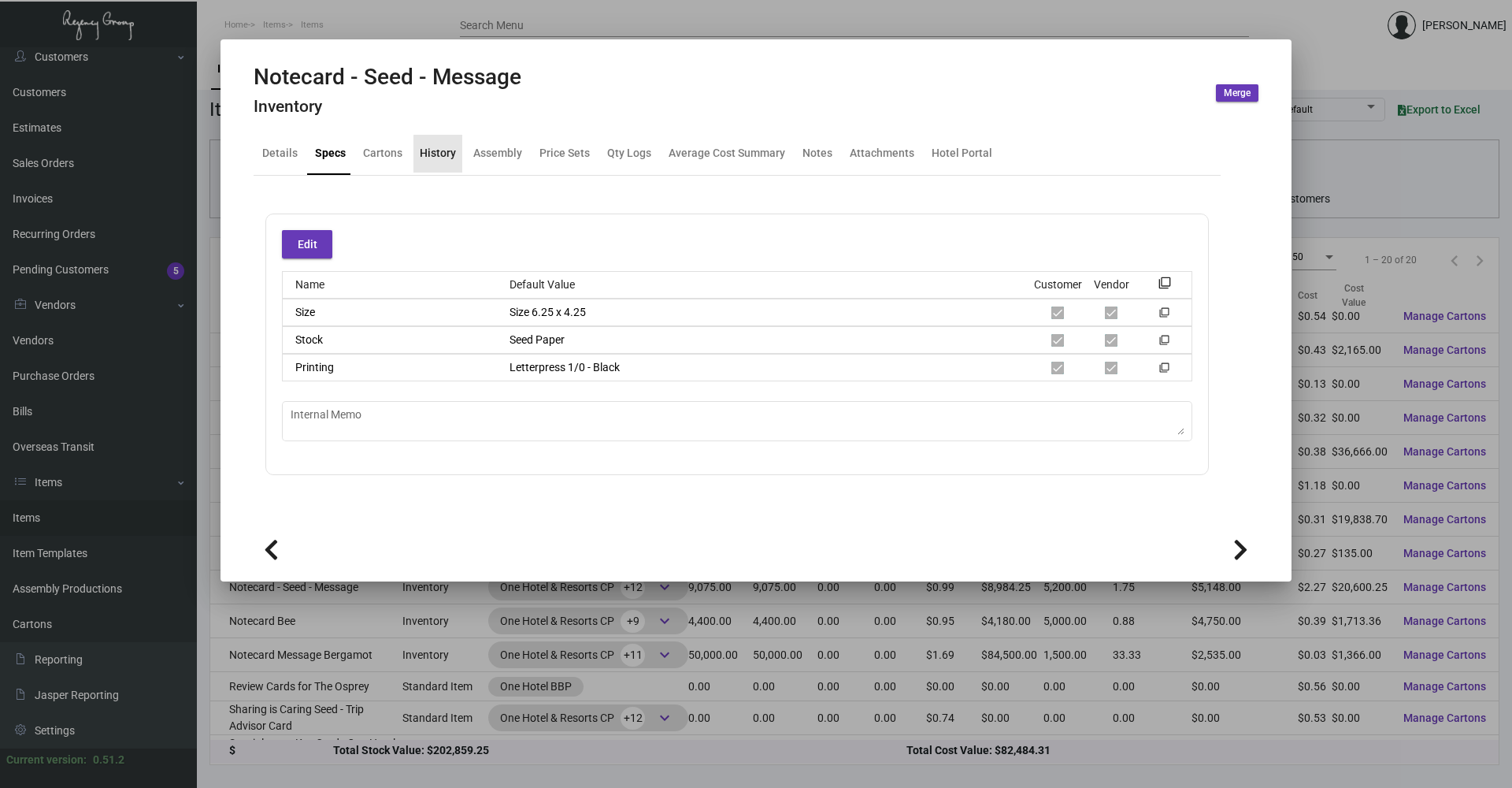
click at [448, 158] on div "History" at bounding box center [438, 153] width 37 height 17
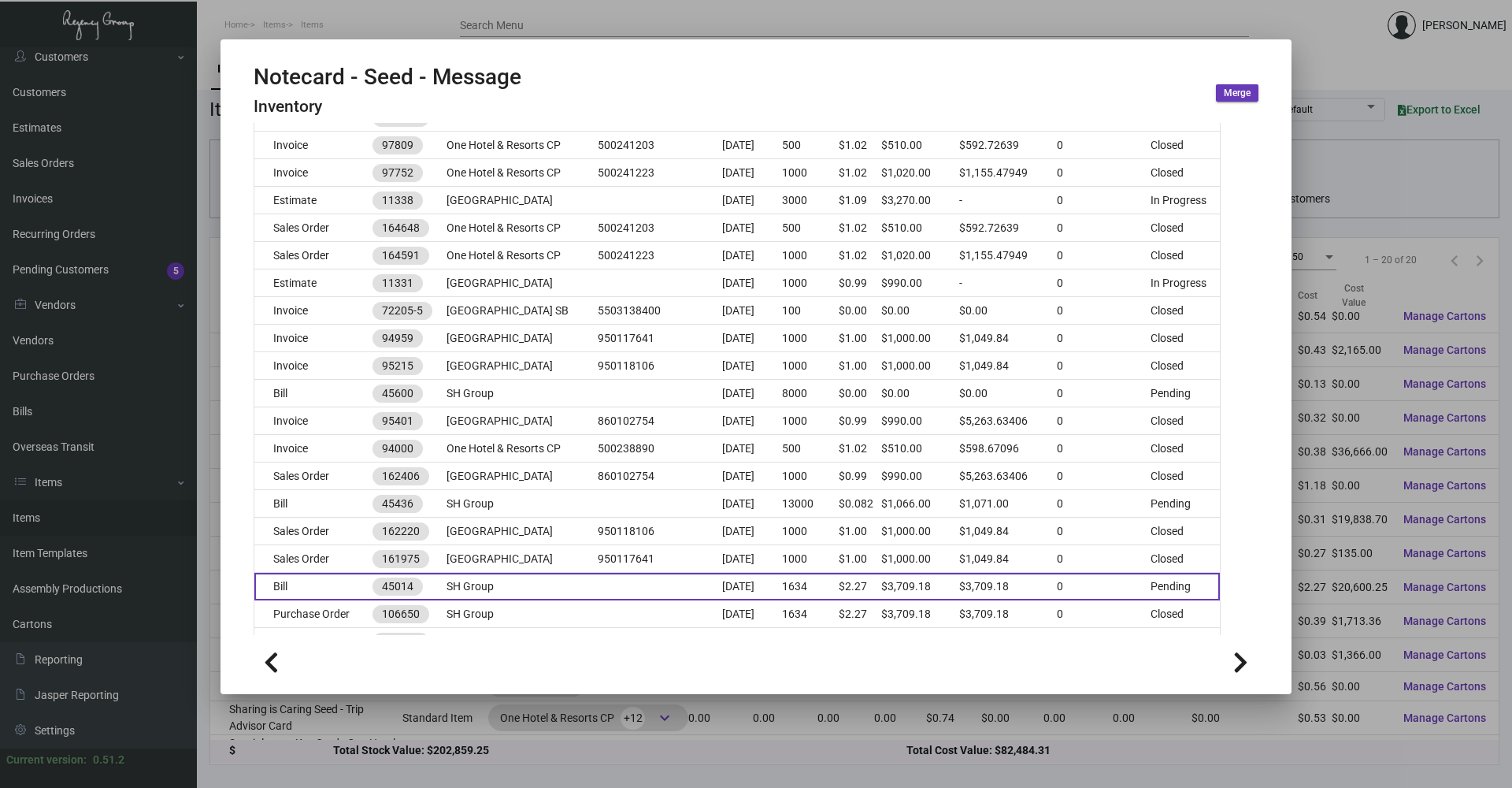
scroll to position [394, 0]
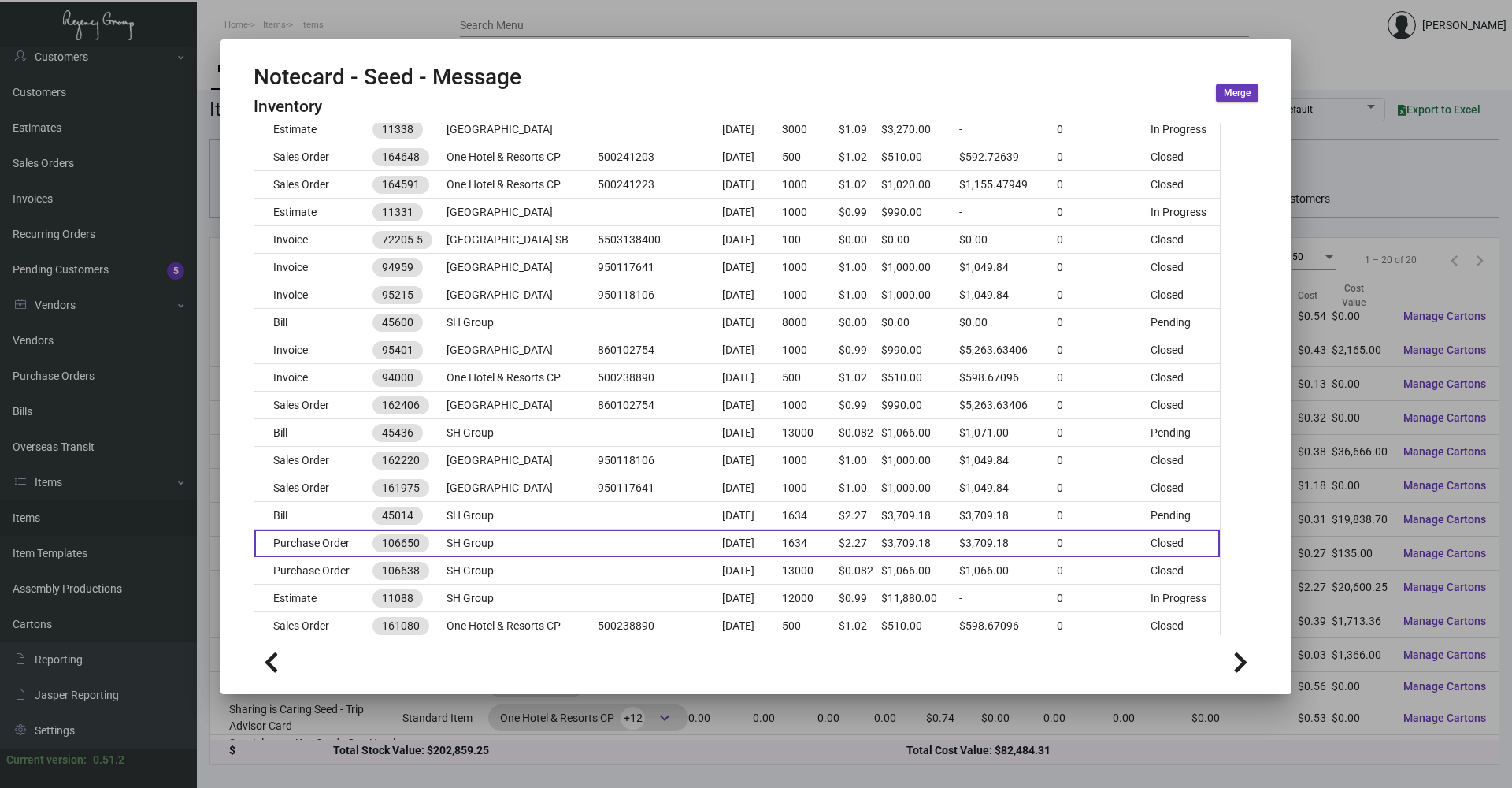
click at [542, 544] on td "SH Group" at bounding box center [522, 543] width 151 height 28
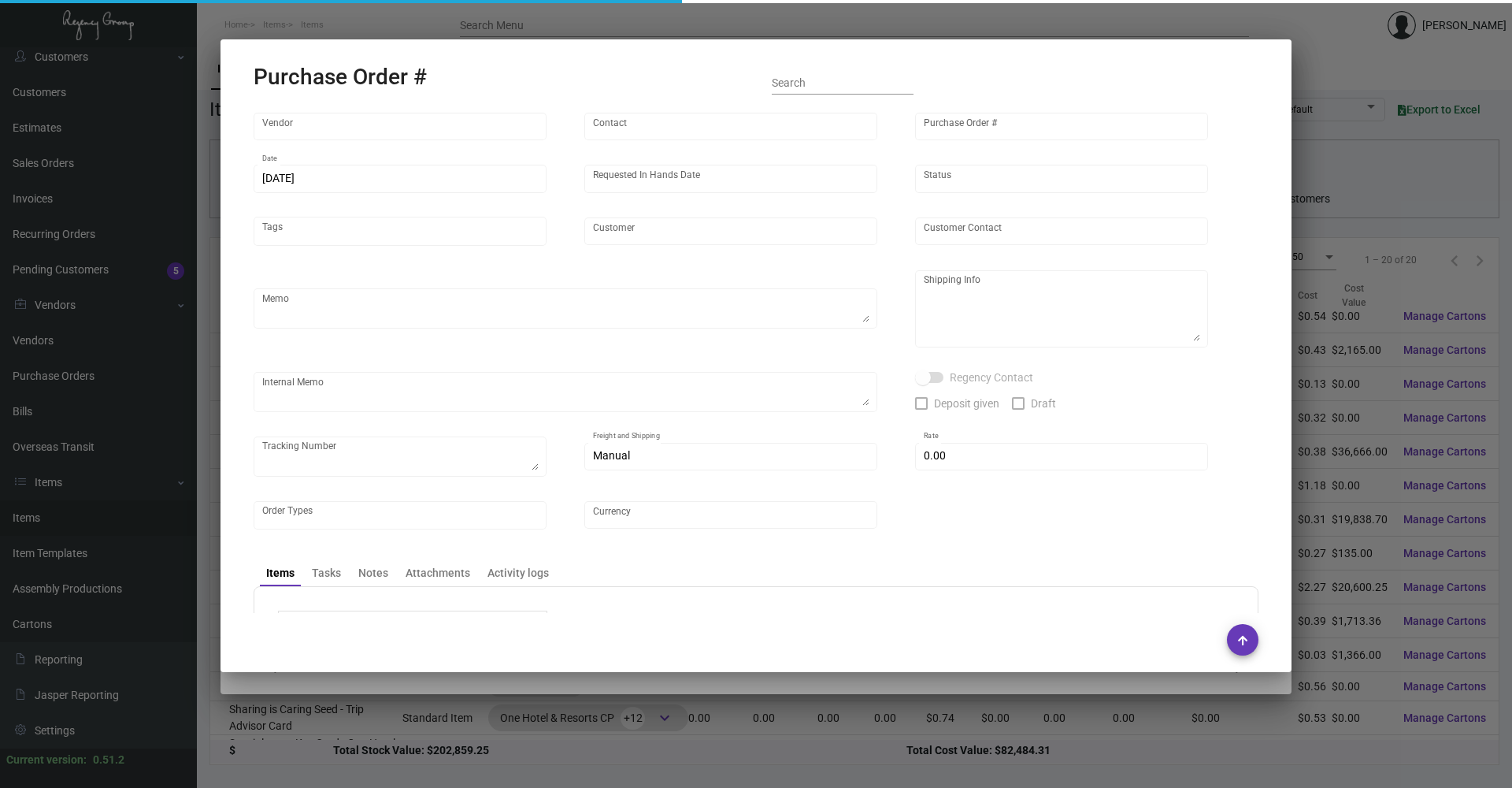
type input "Bloomin"
type input "Order Processing"
type input "106650"
type input "[DATE]"
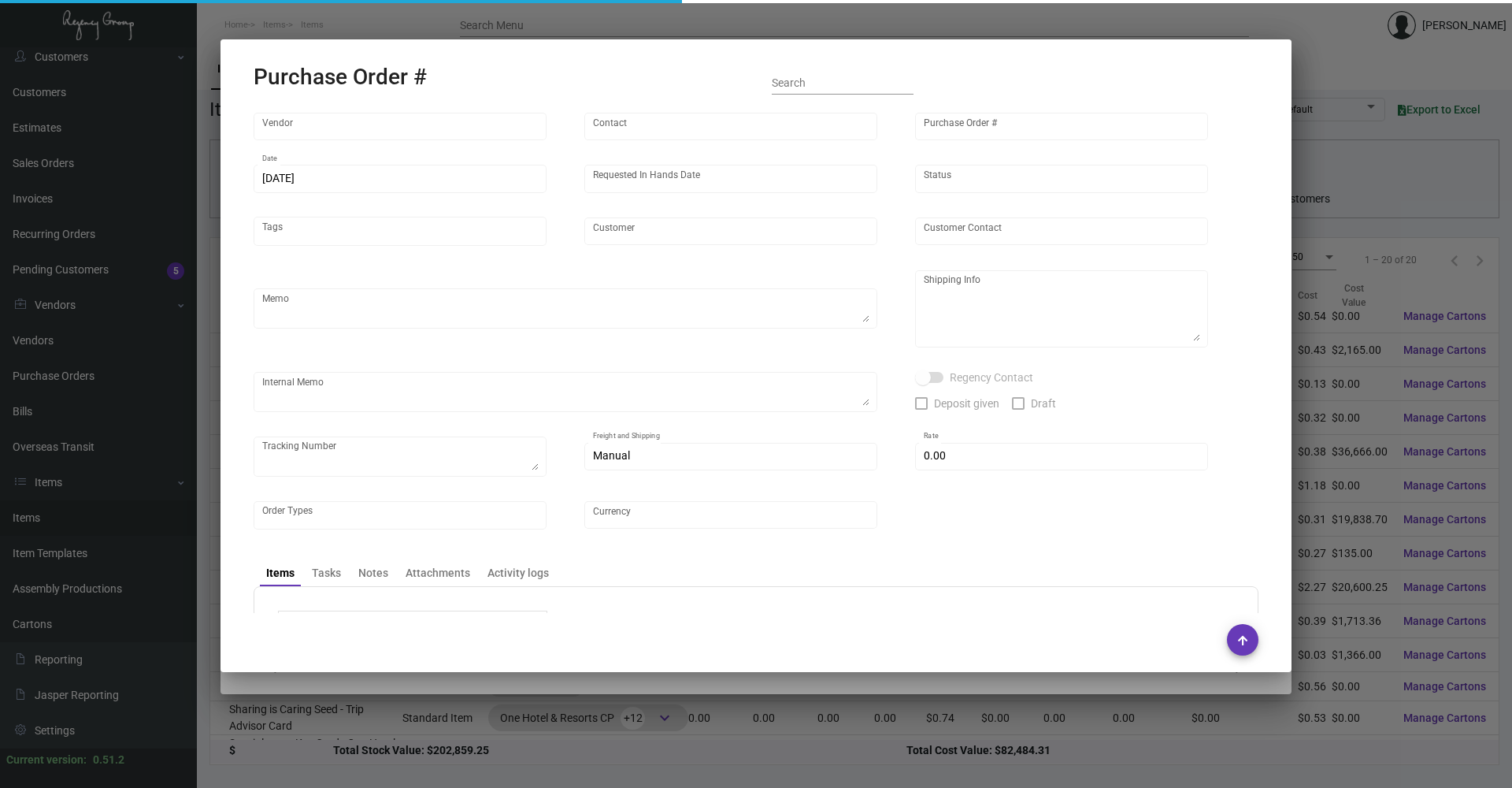
type input "SH Group"
type input "[PERSON_NAME]"
type textarea "Reorder - Purchase Order #103640 / Please reach out to SH for UPS labels."
type textarea "[PERSON_NAME] Printing Attn: PO #106638 / One Hotel-SH Group [STREET_ADDRESS]"
type textarea "@sh - Please ship to [PERSON_NAME] Printing for Imprints. [DATE] Shipped from V…"
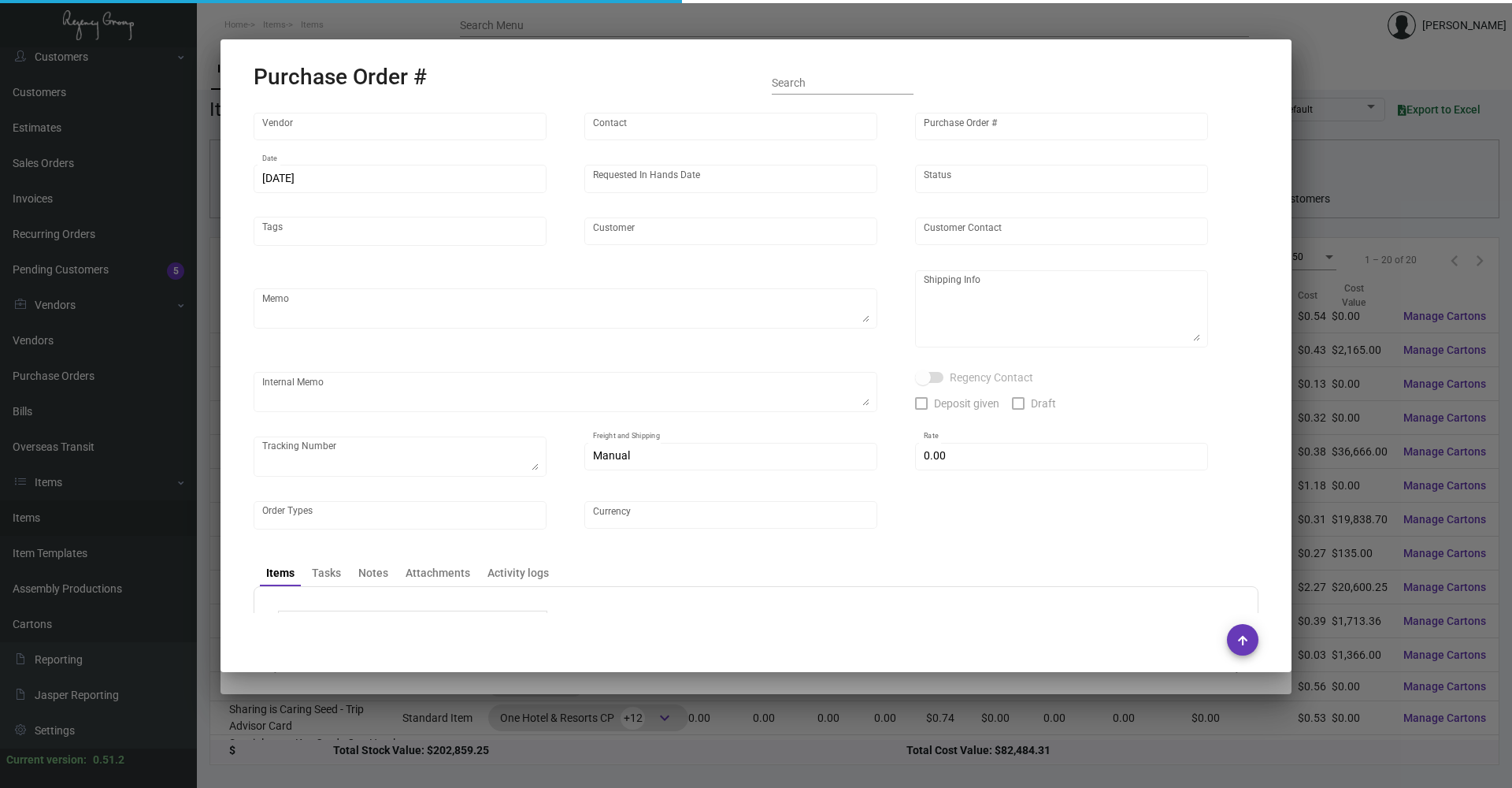
checkbox input "true"
type input "$ 0.00"
type input "United States Dollar $"
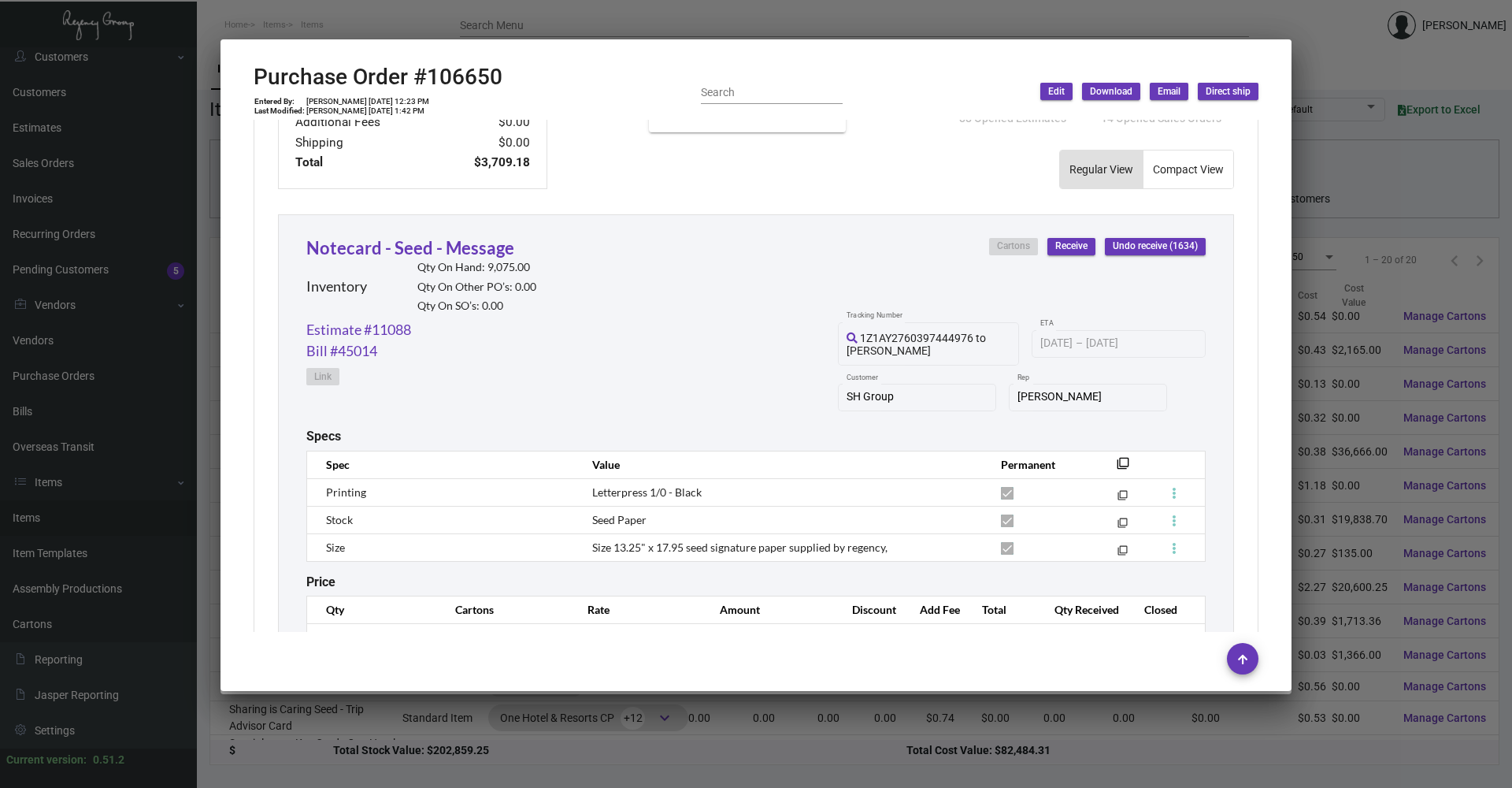
scroll to position [716, 0]
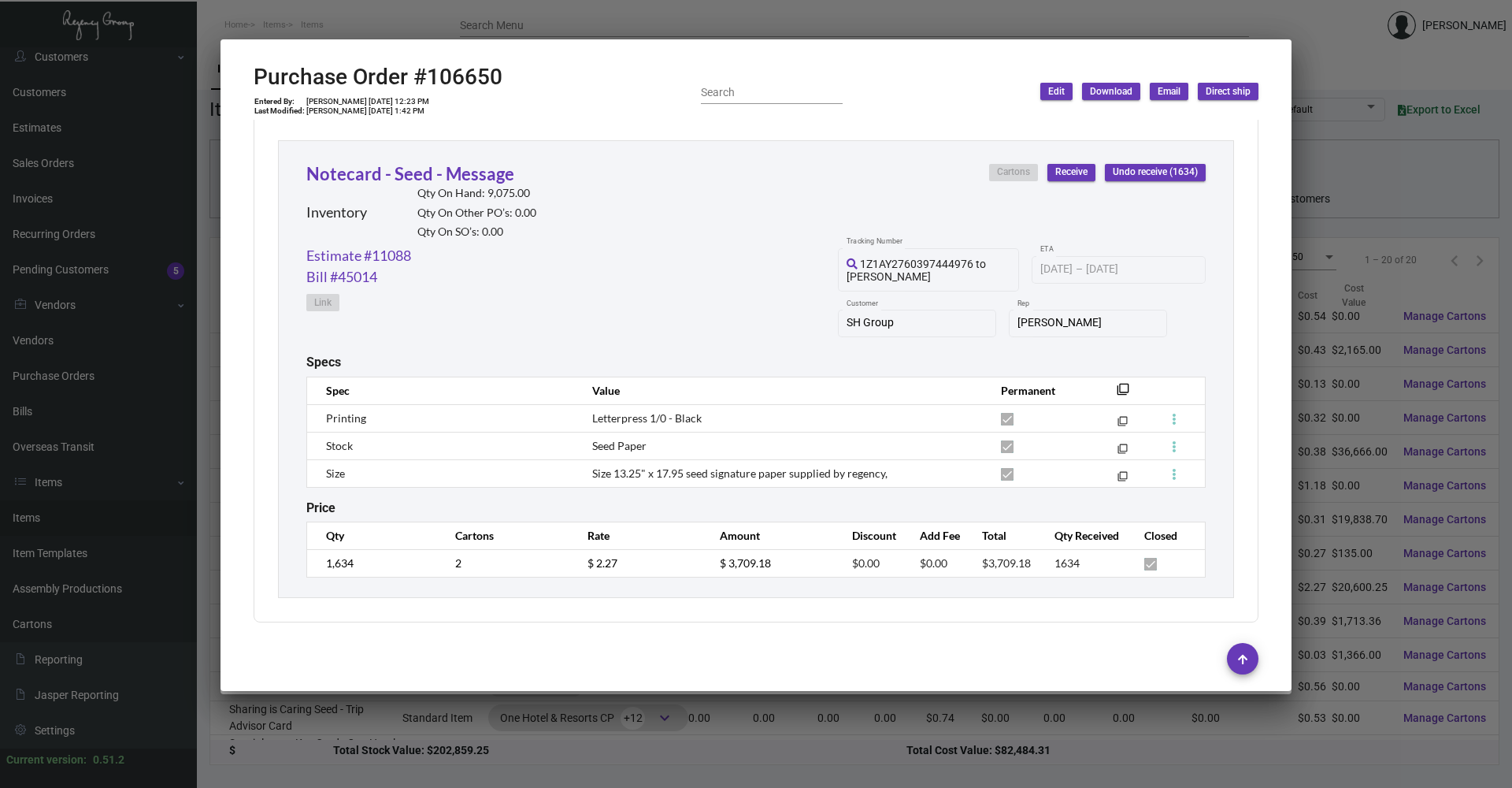
drag, startPoint x: 490, startPoint y: 731, endPoint x: 638, endPoint y: 394, distance: 368.1
click at [497, 723] on div at bounding box center [756, 394] width 1512 height 788
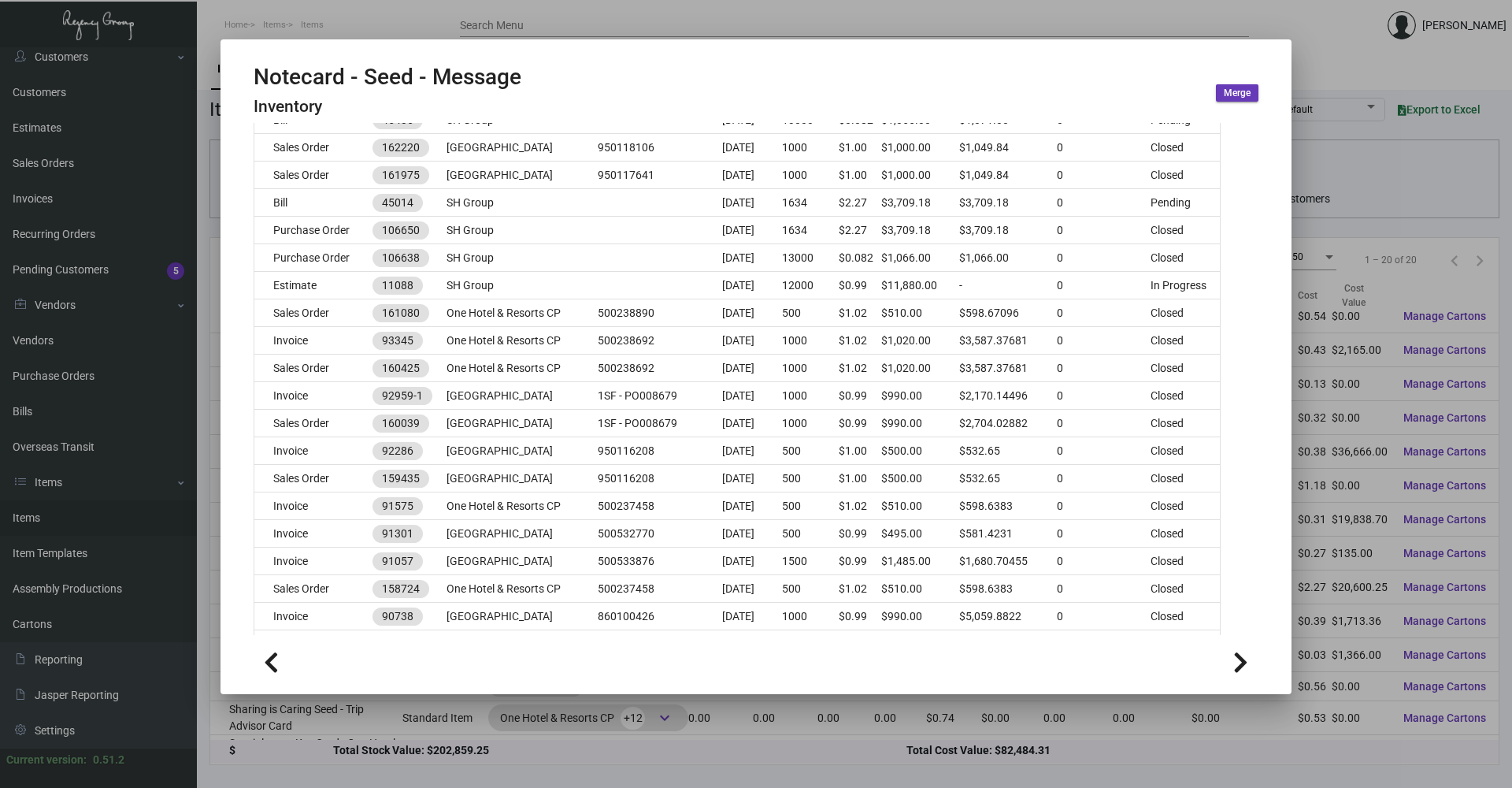
scroll to position [709, 0]
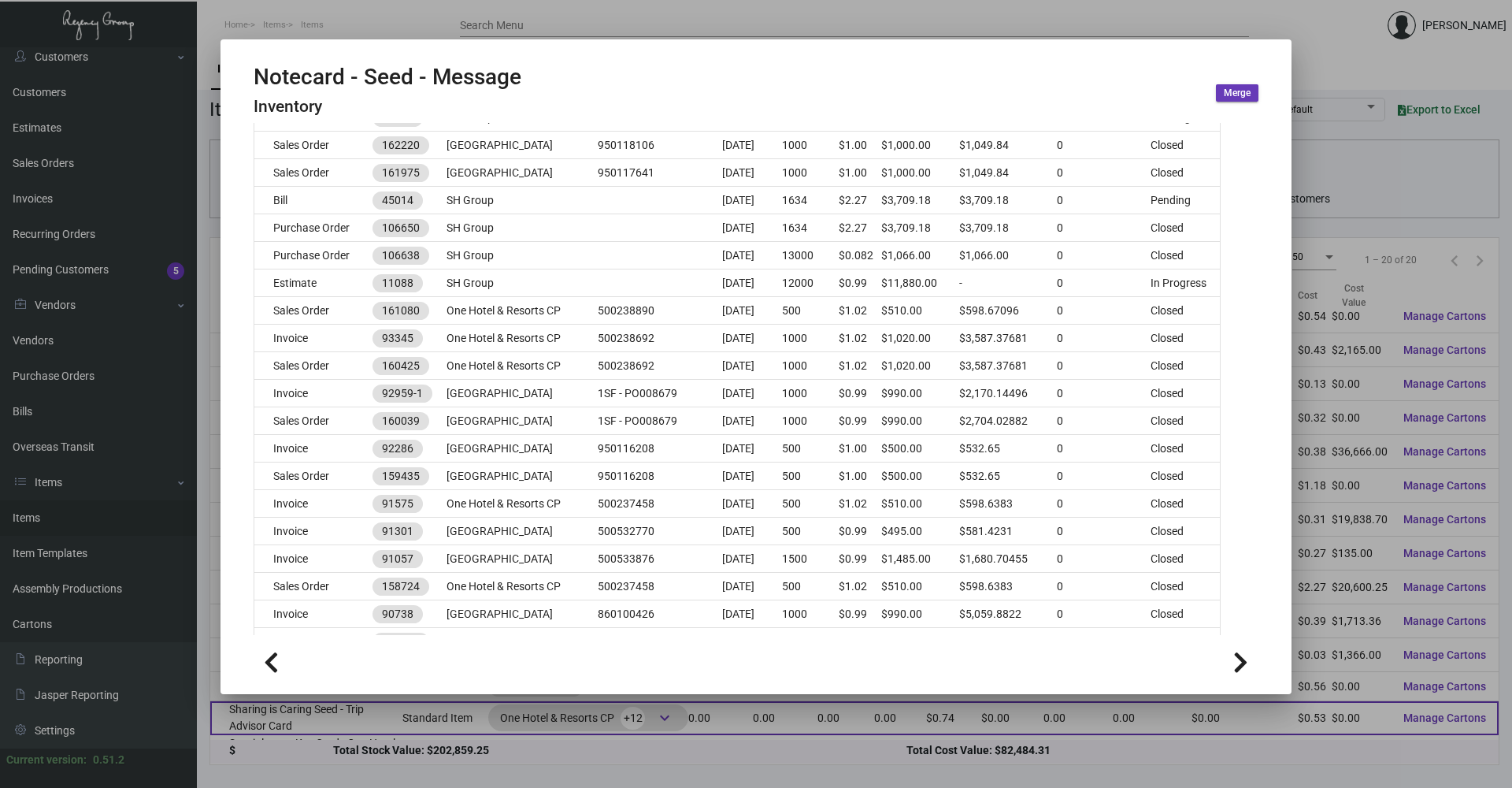
click at [512, 735] on div at bounding box center [756, 394] width 1512 height 788
